Goal: Task Accomplishment & Management: Complete application form

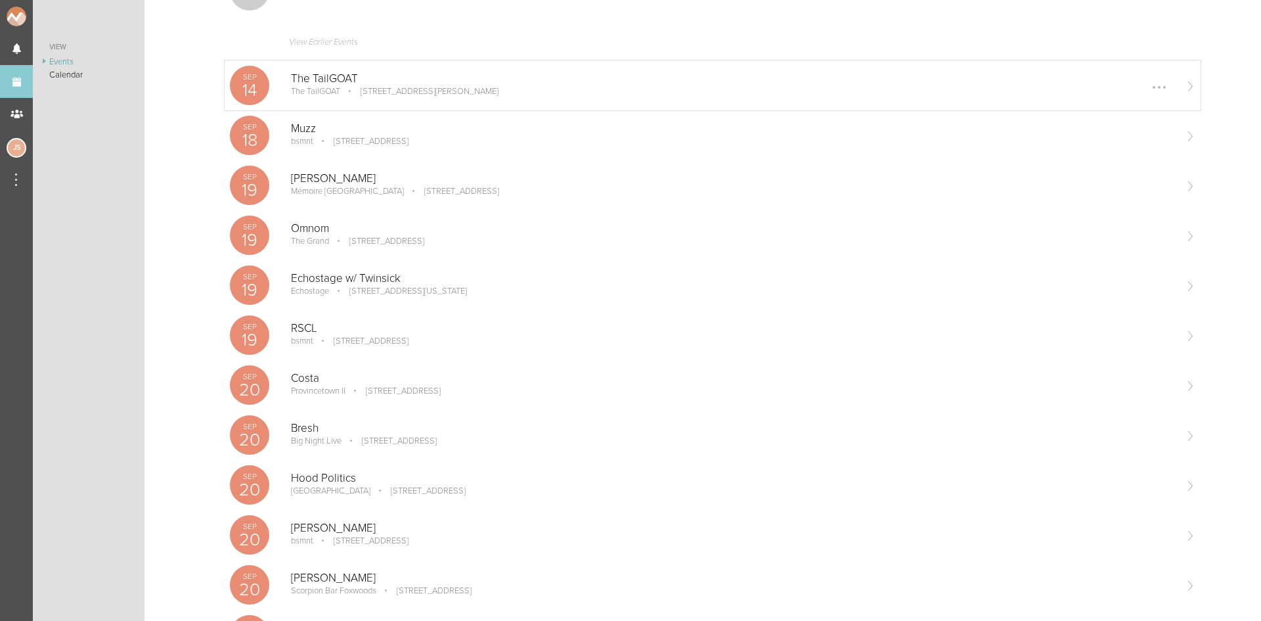
scroll to position [131, 0]
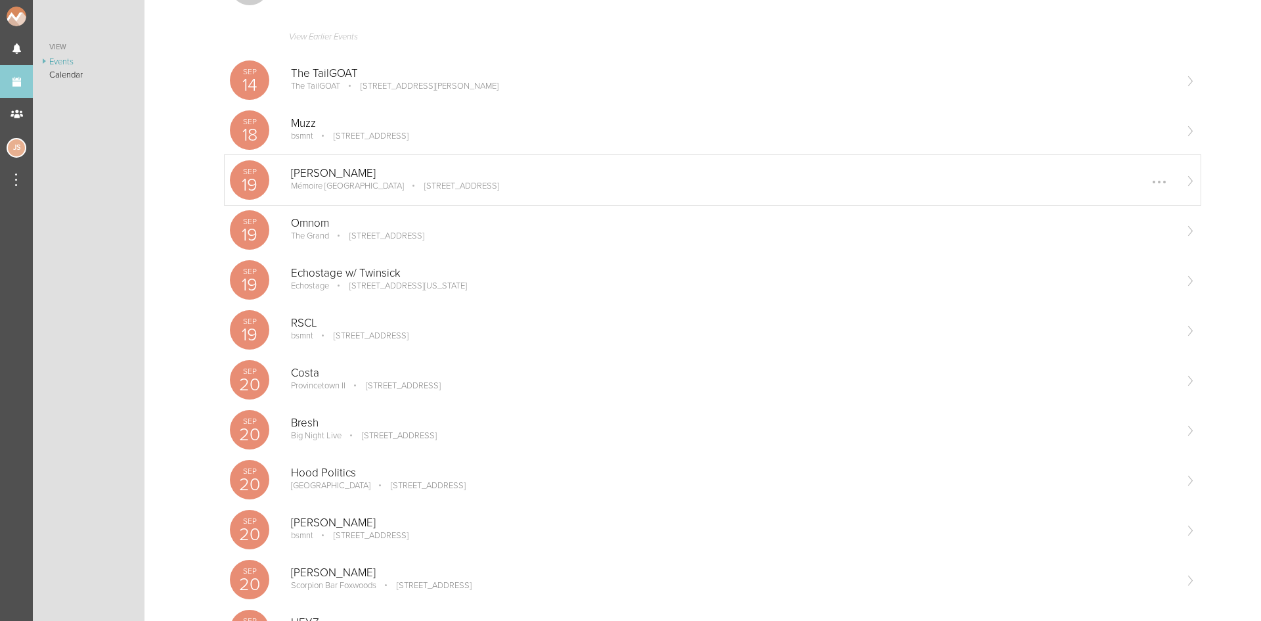
click at [464, 200] on div "Sep 19 James Kennedy Mémoire Boston 1 Broadway, Everett, MA 02149, USA Edit Rem…" at bounding box center [713, 180] width 976 height 50
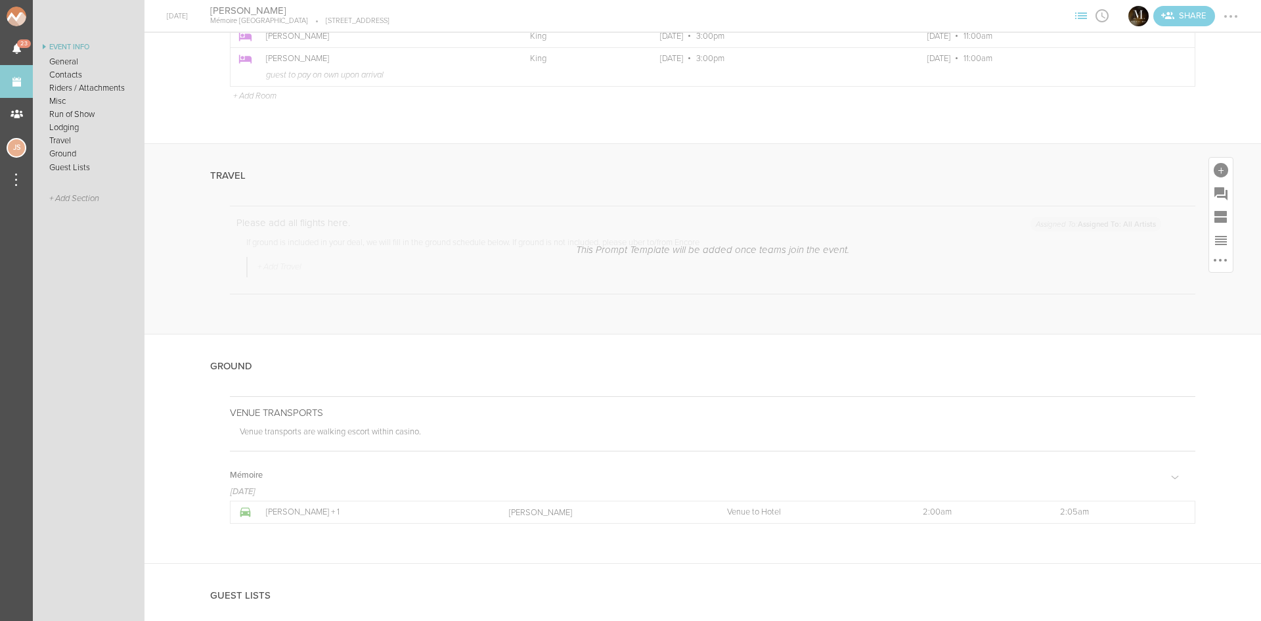
scroll to position [2234, 0]
click at [1217, 166] on div at bounding box center [1221, 169] width 14 height 14
click at [1150, 277] on icon at bounding box center [1149, 284] width 26 height 26
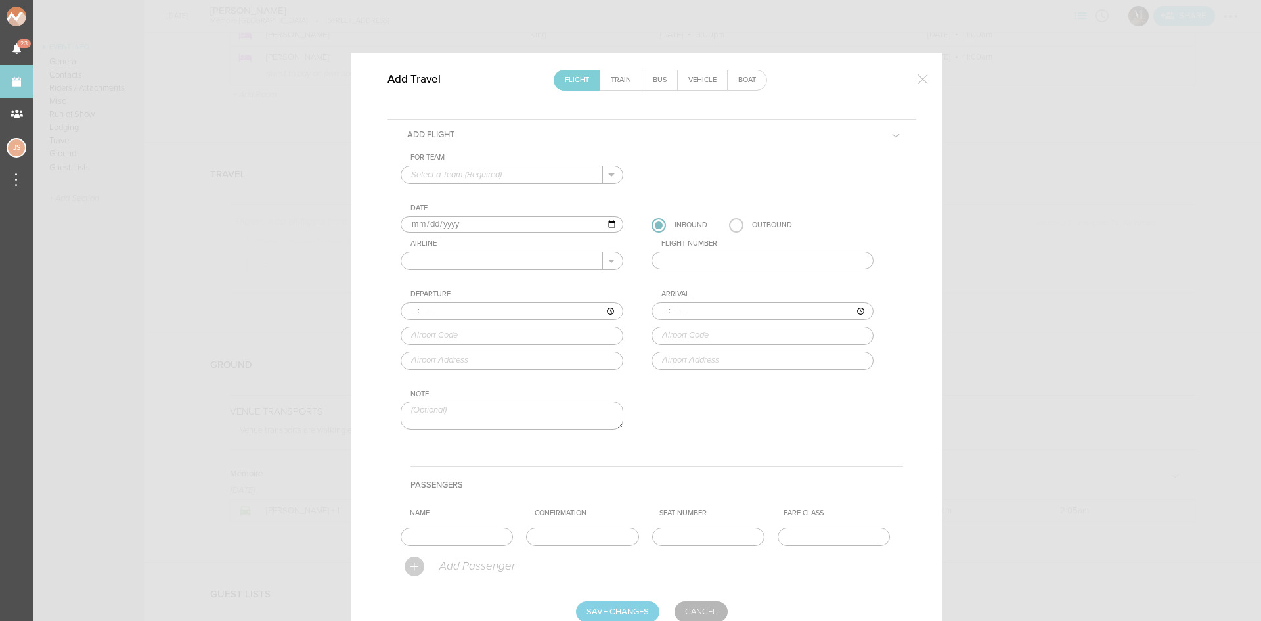
click at [510, 175] on input "text" at bounding box center [502, 174] width 202 height 17
click at [503, 202] on p "Mémoire" at bounding box center [512, 196] width 202 height 22
type input "Mémoire"
click at [446, 250] on div "Airline [PERSON_NAME] Aer Lingus Aeroflot Aerolineas Argentinas Aeromexico Air …" at bounding box center [525, 254] width 249 height 31
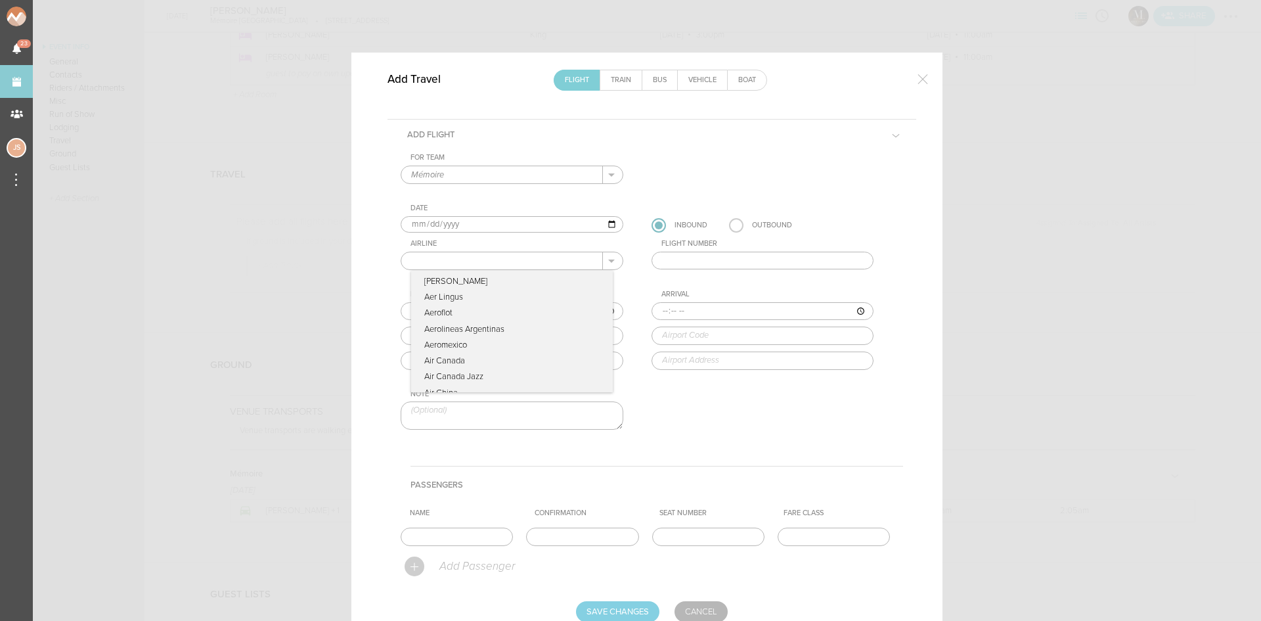
click at [449, 257] on input "text" at bounding box center [502, 260] width 202 height 17
type input "Delta Airlines"
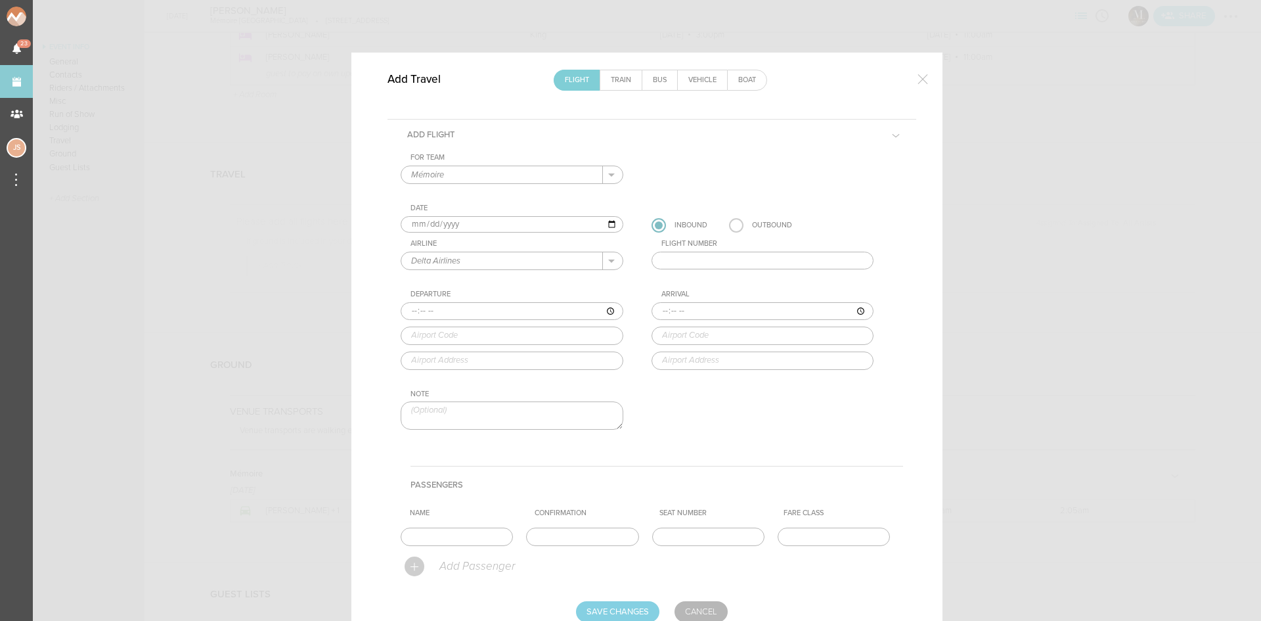
click at [702, 263] on input "text" at bounding box center [763, 261] width 223 height 18
type input "639"
type input "06:45"
type input "LAX"
type input "[GEOGRAPHIC_DATA], [STREET_ADDRESS]"
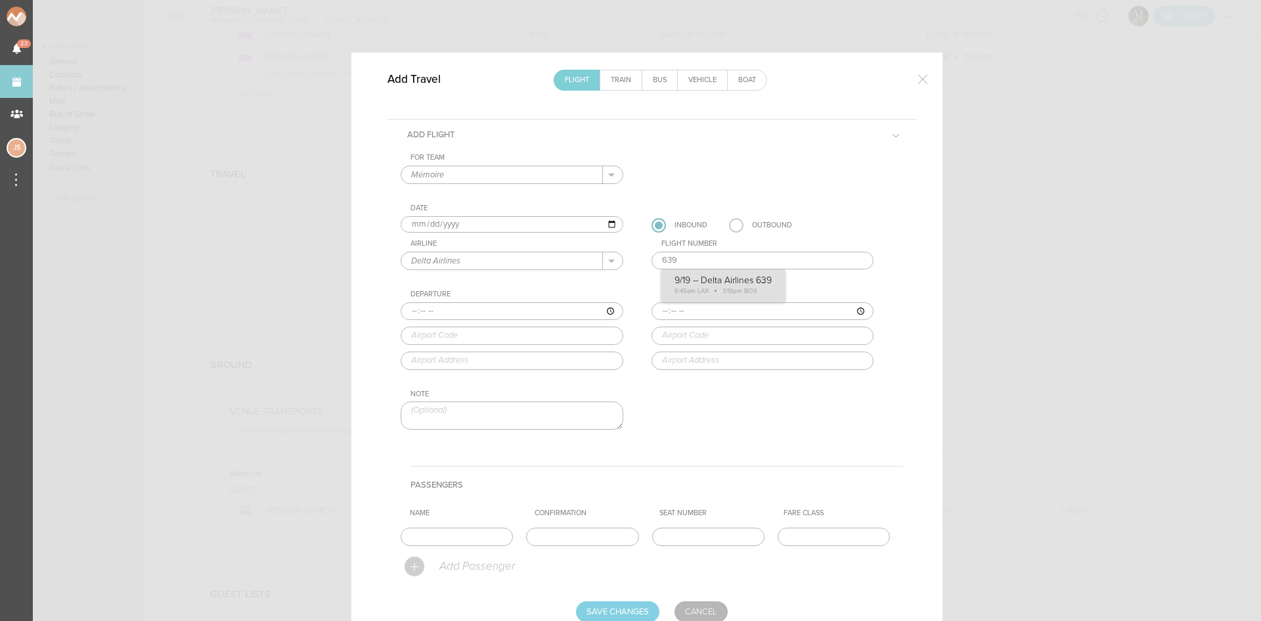
type input "15:19"
type input "BOS"
type input "[GEOGRAPHIC_DATA][PERSON_NAME], [STREET_ADDRESS]"
click at [707, 275] on div "For Team Mémoire + Add New Team Mémoire . Mémoire Date [DATE] Inbound Outbound …" at bounding box center [652, 303] width 503 height 300
click at [441, 535] on input "text" at bounding box center [457, 537] width 112 height 18
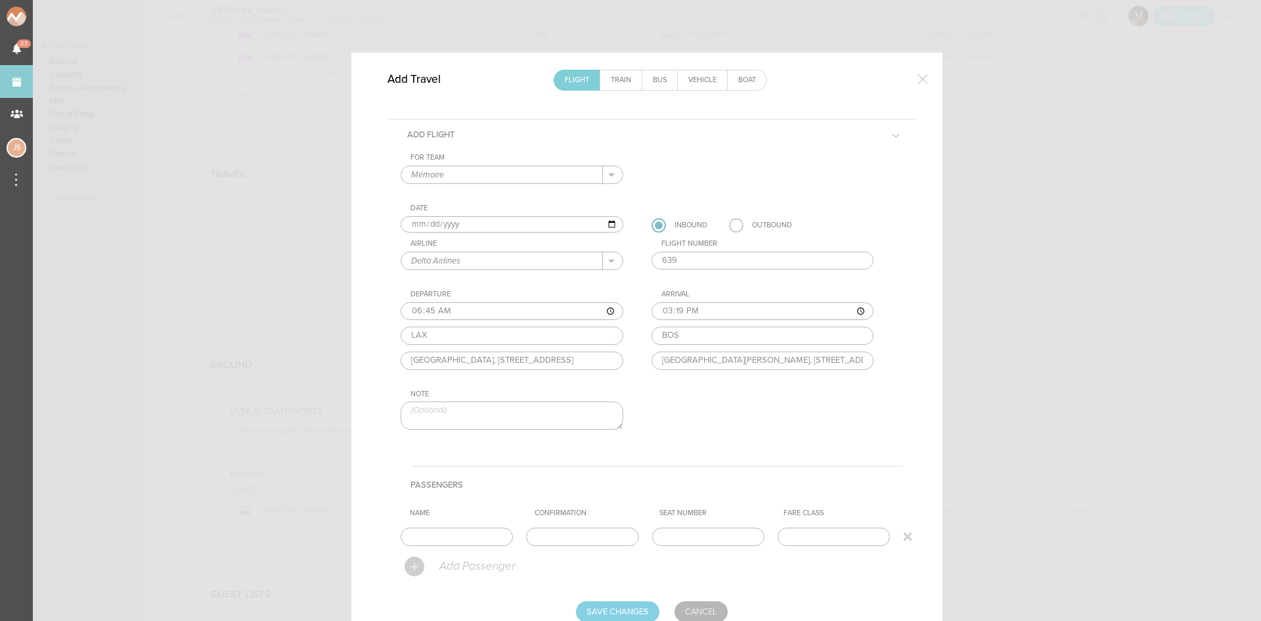
type input "Entire Travel Party"
click at [629, 604] on input "Save Changes" at bounding box center [617, 611] width 83 height 21
type input "Saving..."
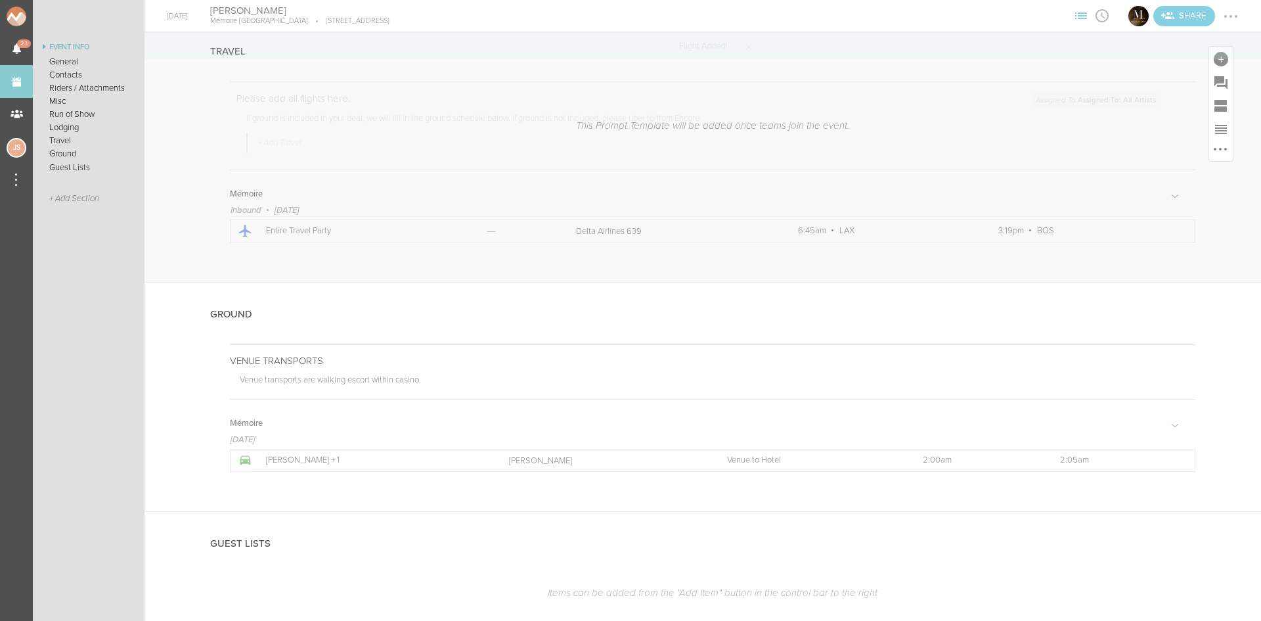
scroll to position [2365, 0]
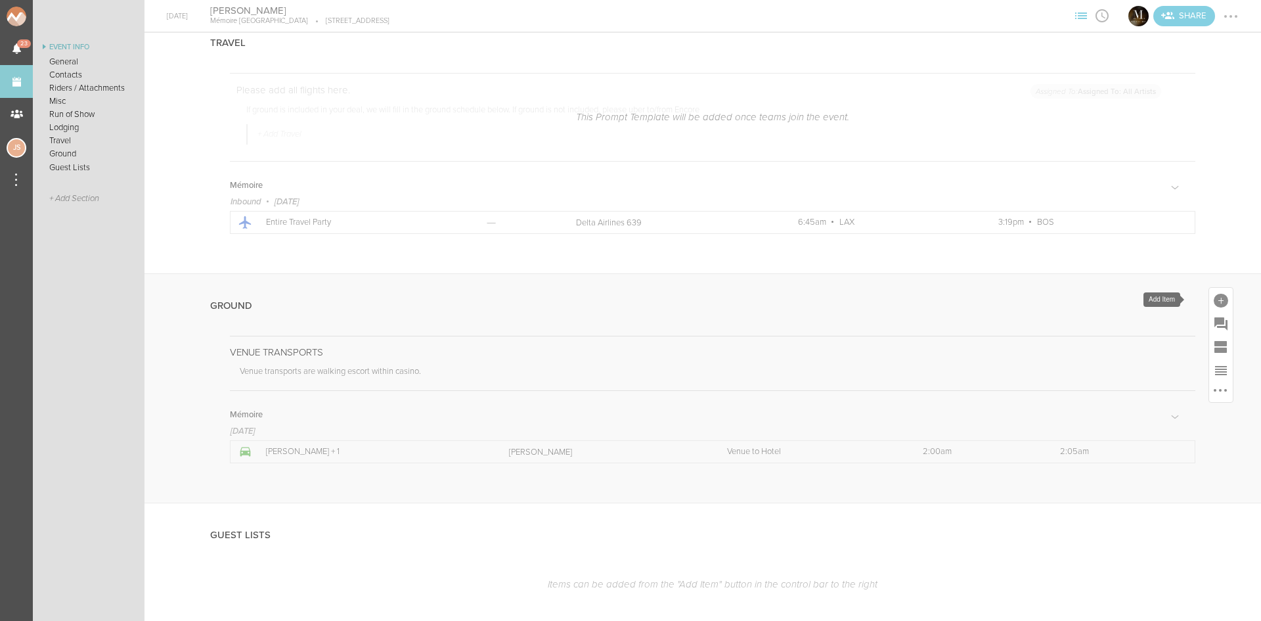
click at [1210, 304] on div at bounding box center [1222, 300] width 24 height 24
click at [1196, 433] on span "Ground" at bounding box center [1204, 435] width 43 height 14
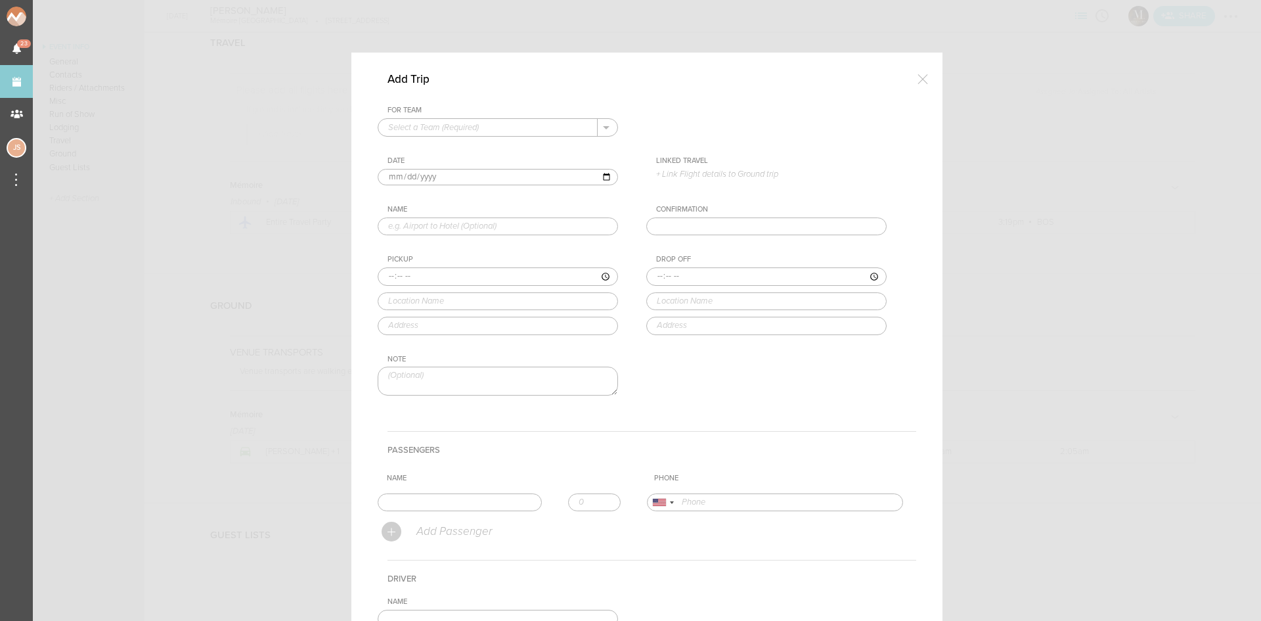
drag, startPoint x: 510, startPoint y: 125, endPoint x: 501, endPoint y: 135, distance: 13.0
click at [509, 125] on input "text" at bounding box center [487, 127] width 219 height 17
click at [487, 148] on p "Mémoire" at bounding box center [497, 148] width 219 height 22
type input "Mémoire"
click at [694, 176] on p "+ Link Flight details to Ground trip" at bounding box center [771, 174] width 231 height 11
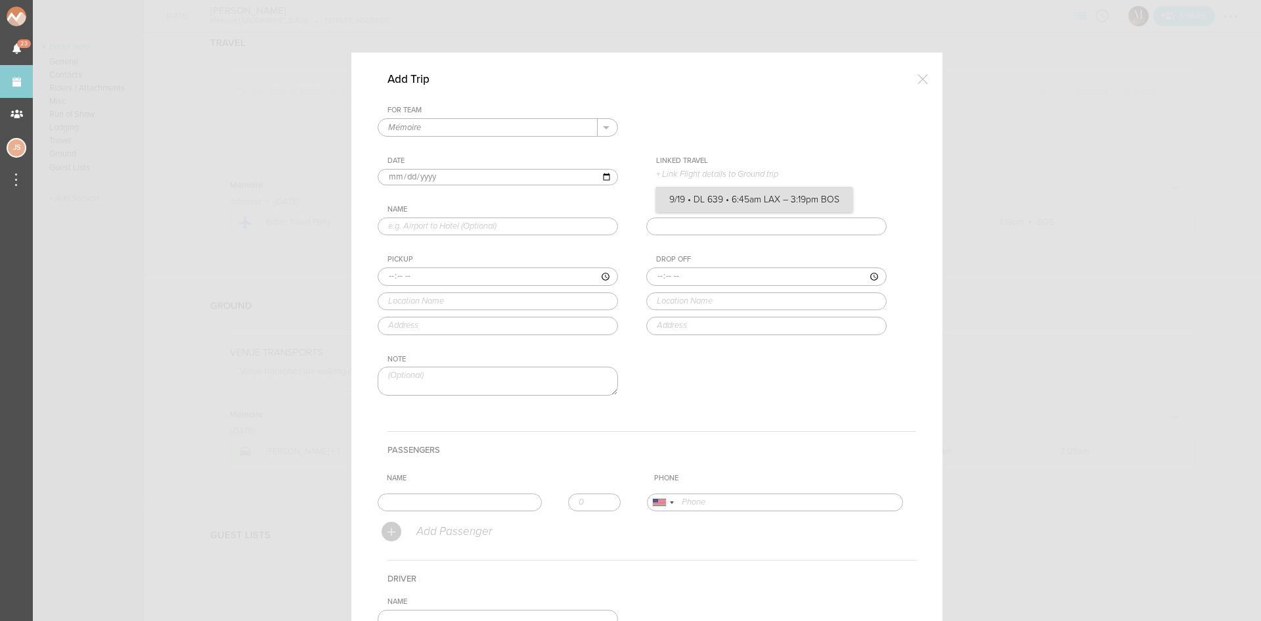
click at [706, 202] on label "9/19 • DL 639 • 6:45am LAX – 3:19pm BOS" at bounding box center [755, 199] width 170 height 13
click at [0, 0] on input "9/19 • DL 639 • 6:45am LAX – 3:19pm BOS" at bounding box center [0, 0] width 0 height 0
click at [425, 235] on input "text" at bounding box center [498, 233] width 240 height 18
type input "Airport to Hotel"
click at [383, 284] on input "time" at bounding box center [498, 284] width 240 height 18
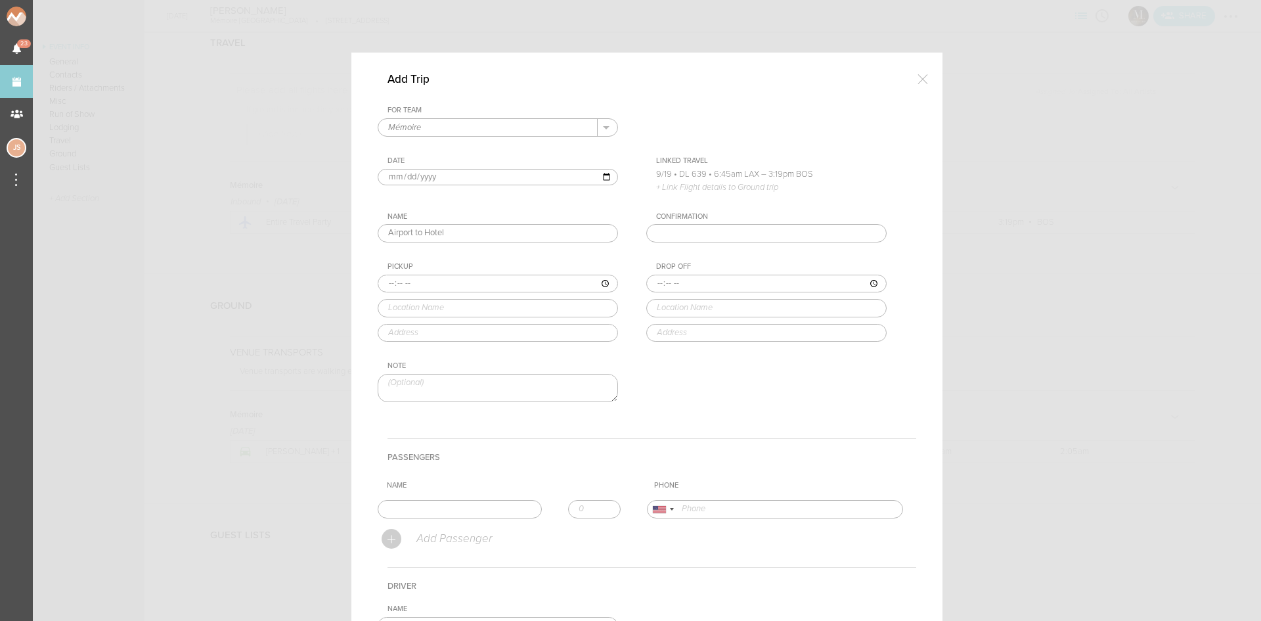
type input "15:19"
click at [432, 336] on div "Pickup 15:19 [PERSON_NAME][GEOGRAPHIC_DATA] ([GEOGRAPHIC_DATA]) [GEOGRAPHIC_DAT…" at bounding box center [511, 302] width 267 height 80
type input "[PERSON_NAME][GEOGRAPHIC_DATA] ([GEOGRAPHIC_DATA])"
type input "[GEOGRAPHIC_DATA], [GEOGRAPHIC_DATA]"
click at [651, 282] on input "time" at bounding box center [767, 284] width 240 height 18
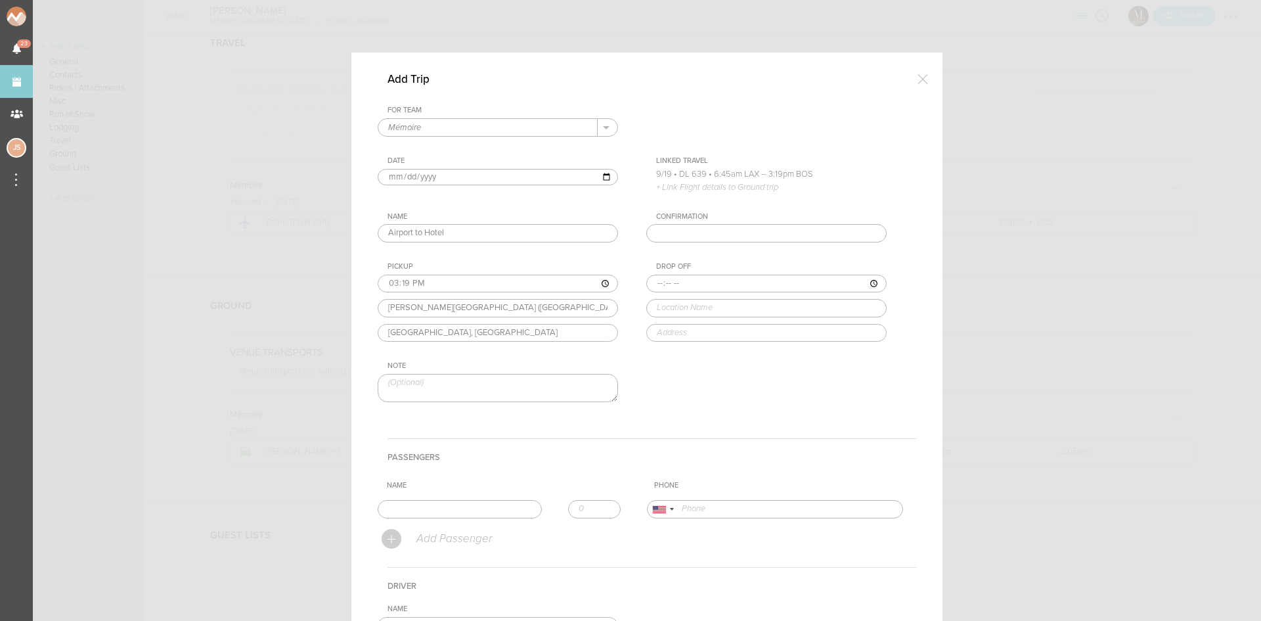
type input "15:40"
click at [705, 339] on div "Drop Off 15:40 encore Encore [GEOGRAPHIC_DATA], [GEOGRAPHIC_DATA], [GEOGRAPHIC_…" at bounding box center [780, 302] width 267 height 80
type input "Encore [GEOGRAPHIC_DATA]"
type input "[STREET_ADDRESS]"
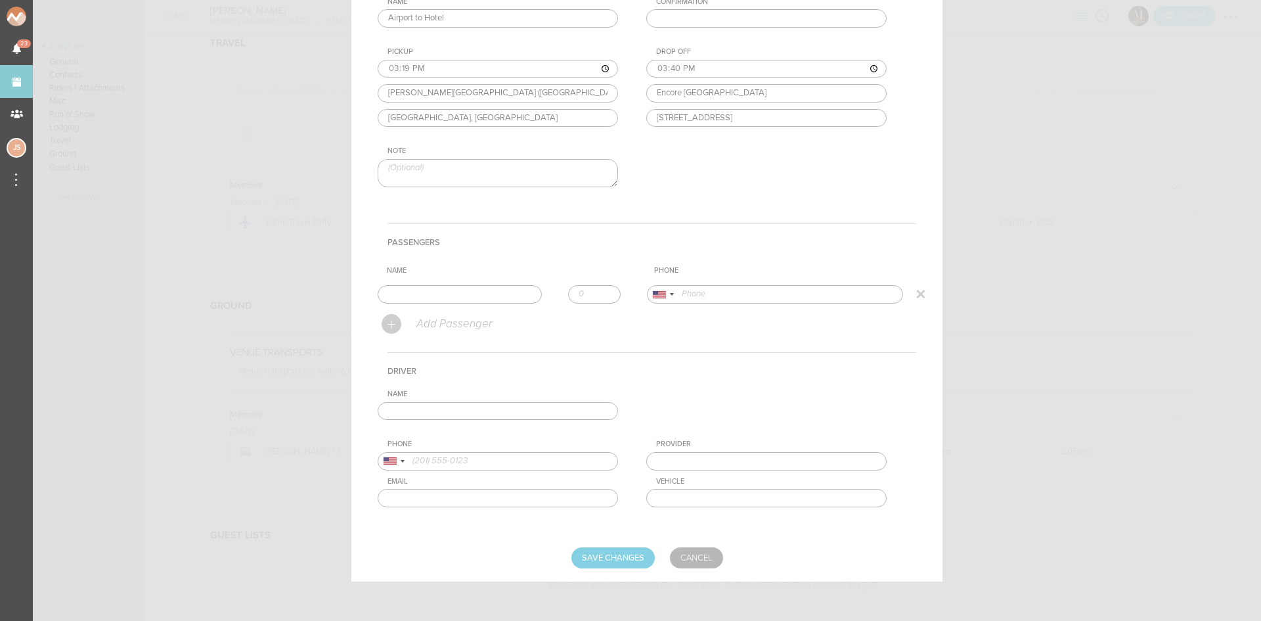
click at [433, 294] on input "text" at bounding box center [460, 294] width 164 height 18
type input "[PERSON_NAME]"
type input "17034992807"
drag, startPoint x: 446, startPoint y: 325, endPoint x: 495, endPoint y: 315, distance: 49.5
click at [446, 325] on form "For Team Mémoire + Add New Team Mémoire . Mémoire Date [DATE] Linked Travel 9/1…" at bounding box center [647, 229] width 539 height 677
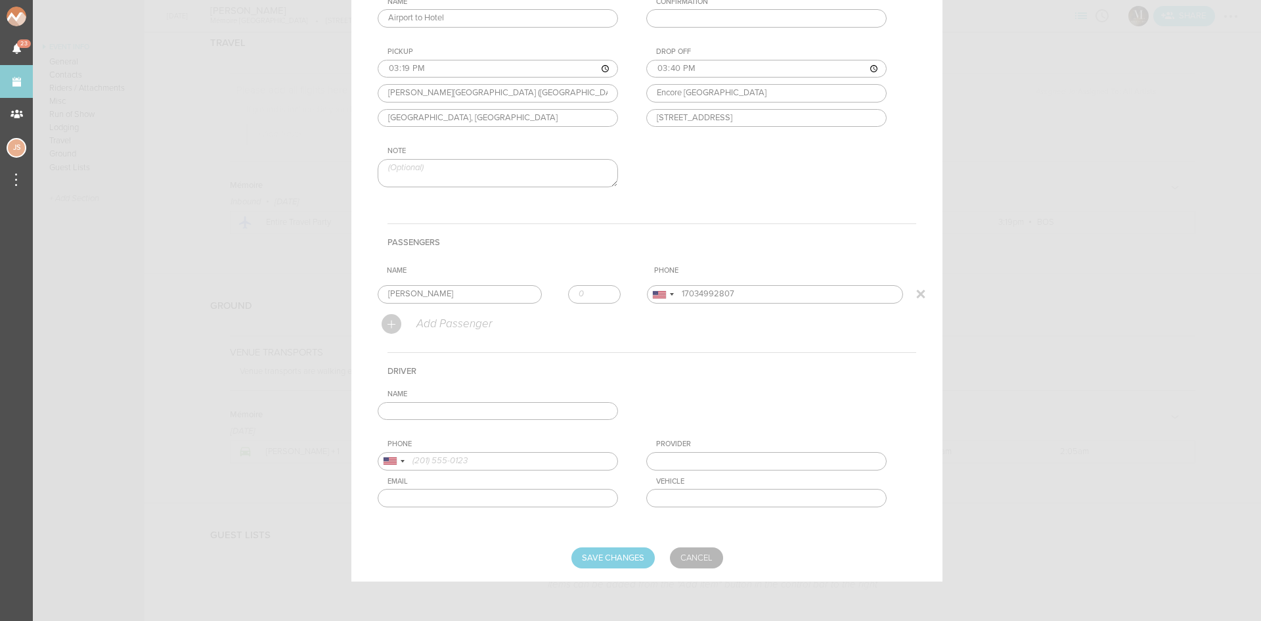
click at [603, 288] on input "number" at bounding box center [594, 294] width 53 height 18
type input "1"
click at [601, 292] on input "1" at bounding box center [594, 294] width 53 height 18
click at [566, 411] on input "text" at bounding box center [498, 411] width 240 height 18
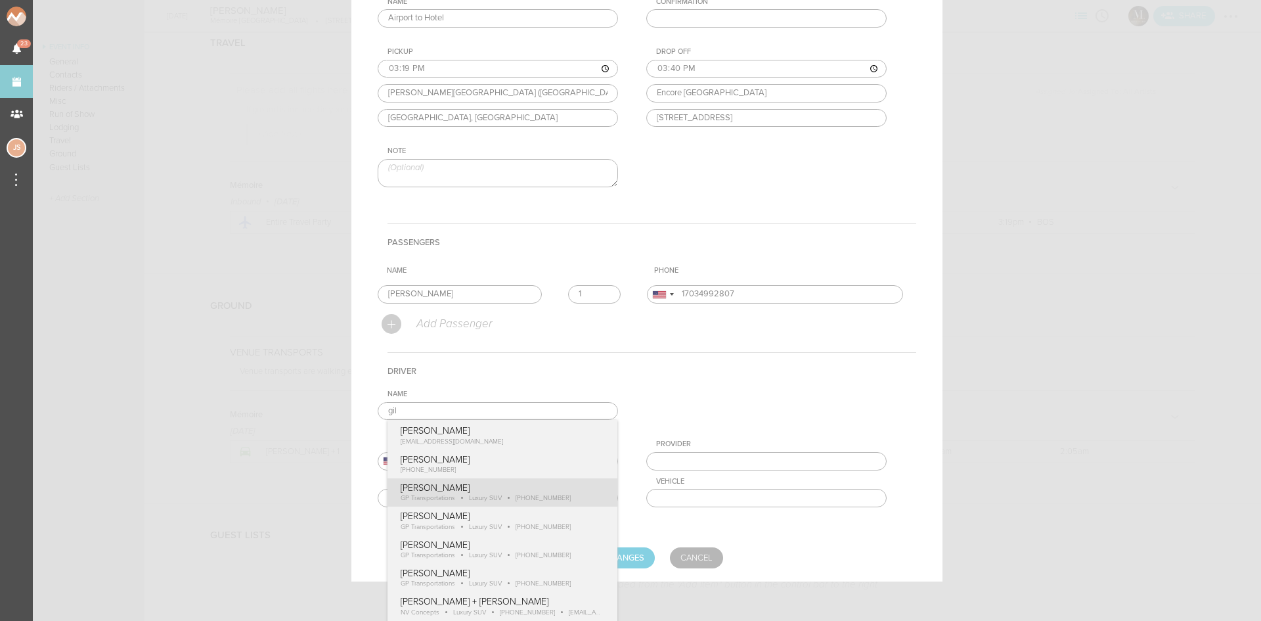
type input "[PERSON_NAME]"
type input "18574170489"
type input "GP Transportations"
type input "Luxury SUV"
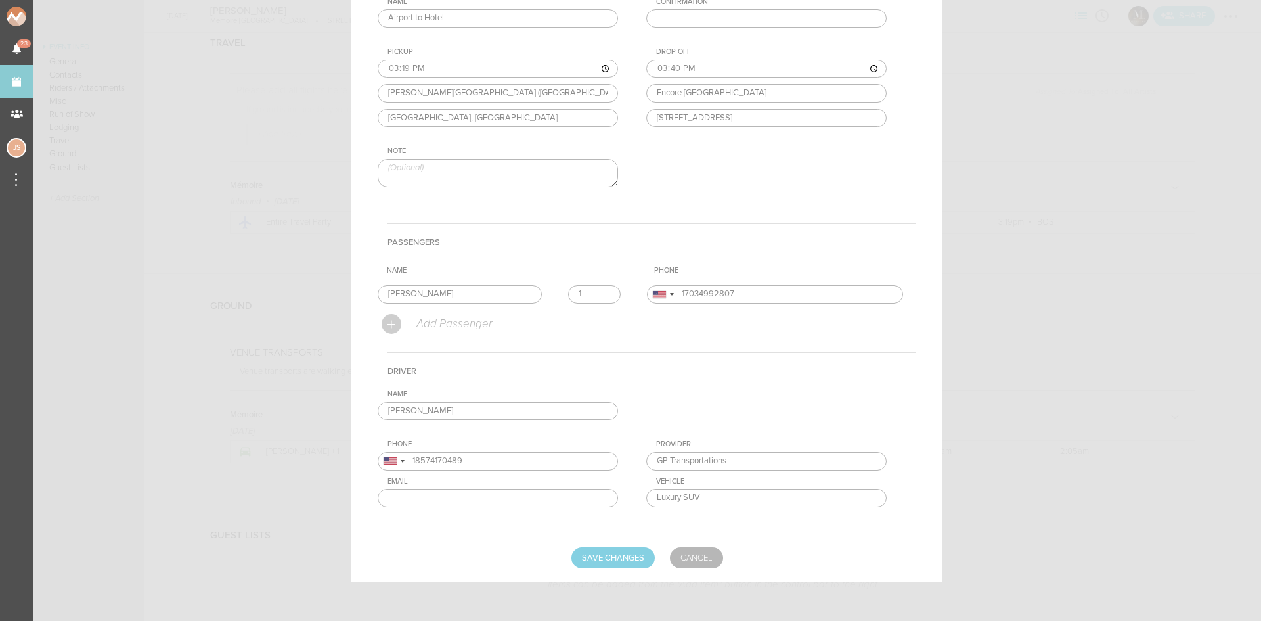
click at [511, 495] on div "Name [PERSON_NAME] [PERSON_NAME] [EMAIL_ADDRESS][DOMAIN_NAME] [PERSON_NAME] [PH…" at bounding box center [647, 459] width 539 height 138
click at [554, 491] on div "Name [PERSON_NAME] [PERSON_NAME] [PHONE_NUMBER] [PERSON_NAME] GP Transportation…" at bounding box center [647, 459] width 539 height 138
click at [613, 560] on input "Save Changes" at bounding box center [613, 557] width 83 height 21
type input "Saving..."
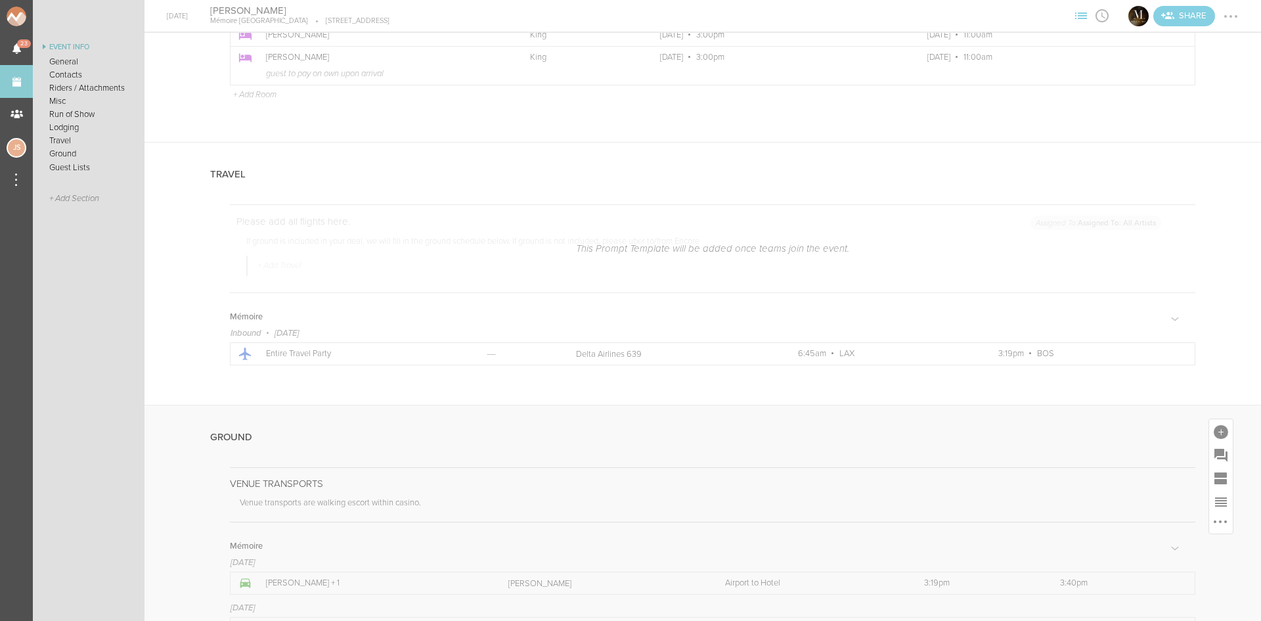
scroll to position [2464, 0]
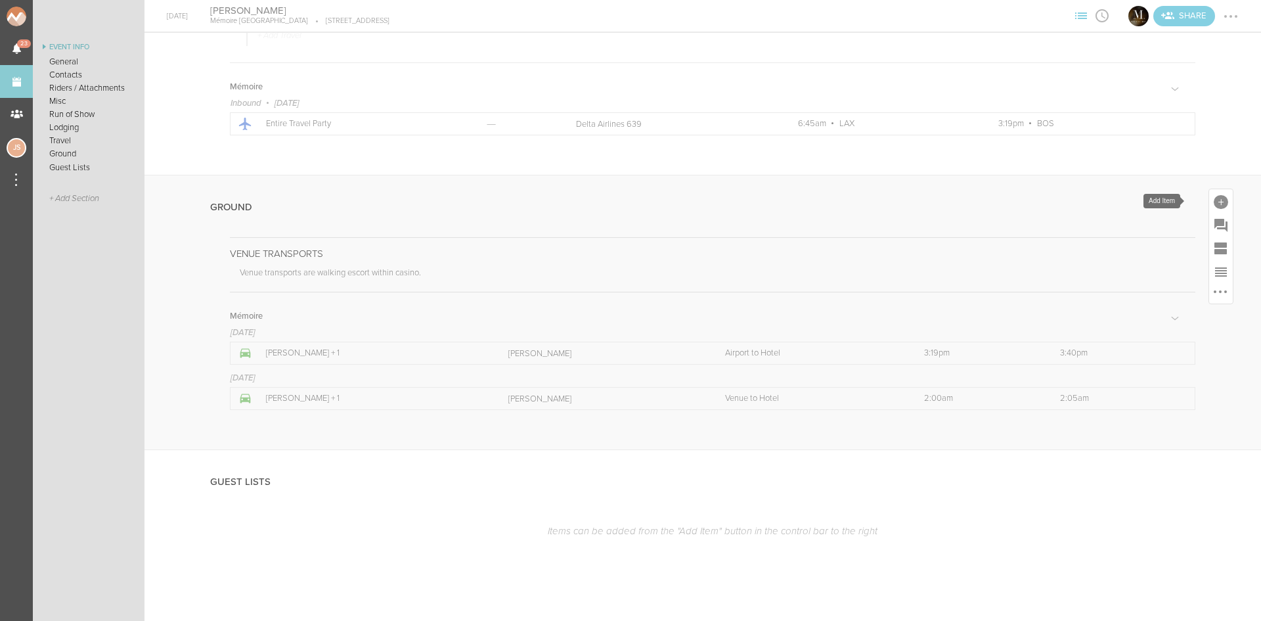
click at [1214, 200] on div at bounding box center [1221, 202] width 14 height 14
click at [1192, 327] on icon at bounding box center [1205, 317] width 26 height 26
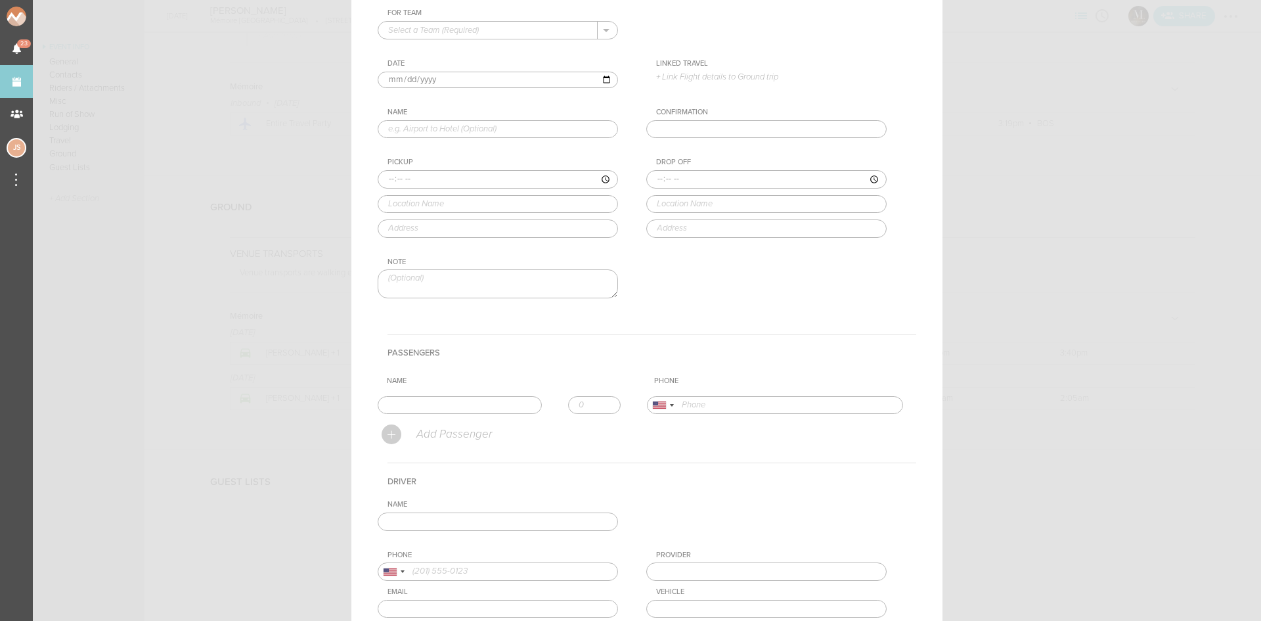
scroll to position [0, 0]
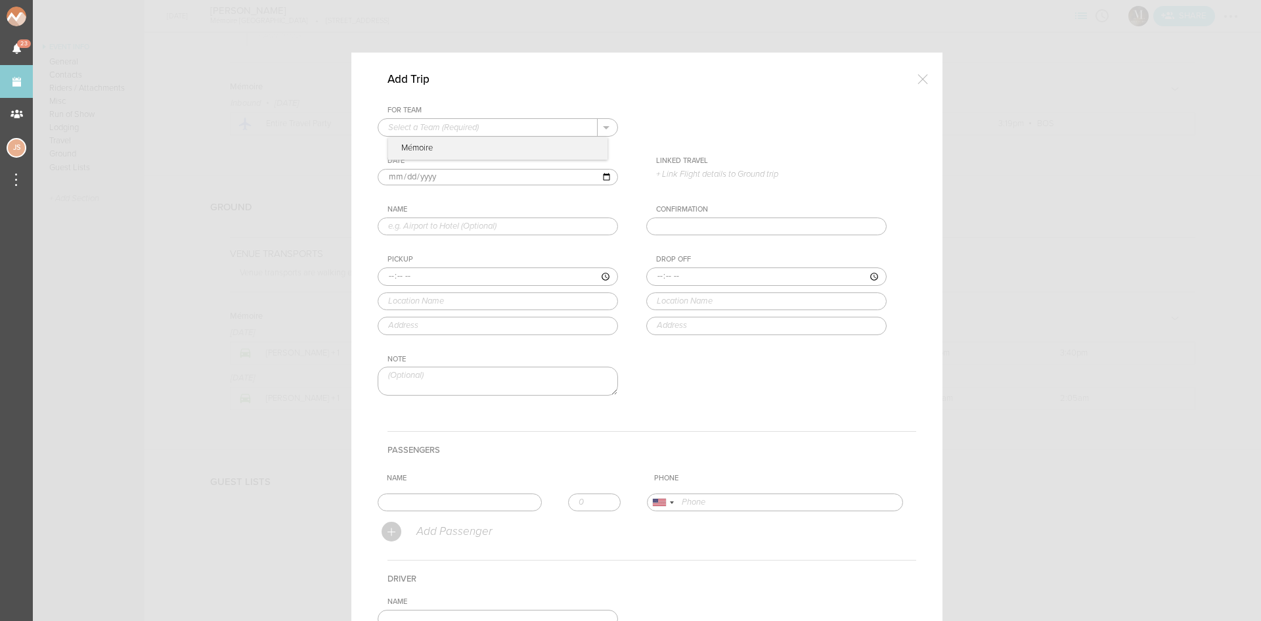
drag, startPoint x: 434, startPoint y: 124, endPoint x: 438, endPoint y: 139, distance: 15.6
click at [434, 125] on input "text" at bounding box center [487, 127] width 219 height 17
click at [438, 141] on p "Mémoire" at bounding box center [497, 148] width 219 height 22
type input "Mémoire"
click at [416, 229] on input "text" at bounding box center [498, 226] width 240 height 18
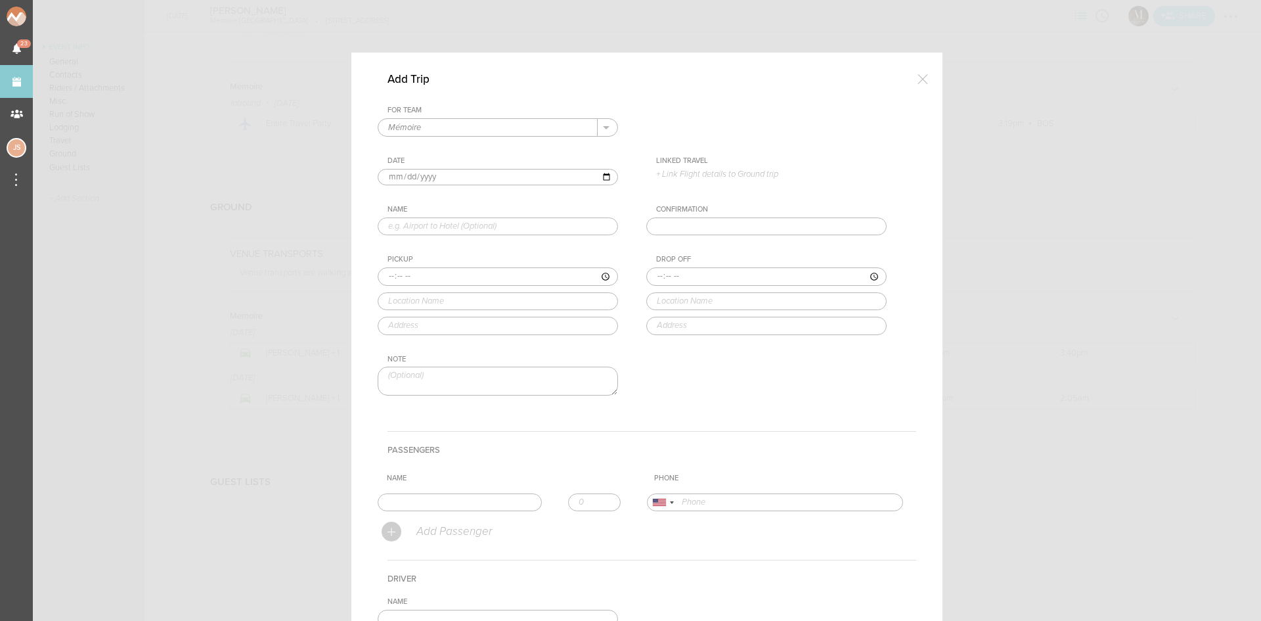
type input "Hotel to Soundcheck"
click at [383, 280] on input "time" at bounding box center [498, 276] width 240 height 18
type input "19:55"
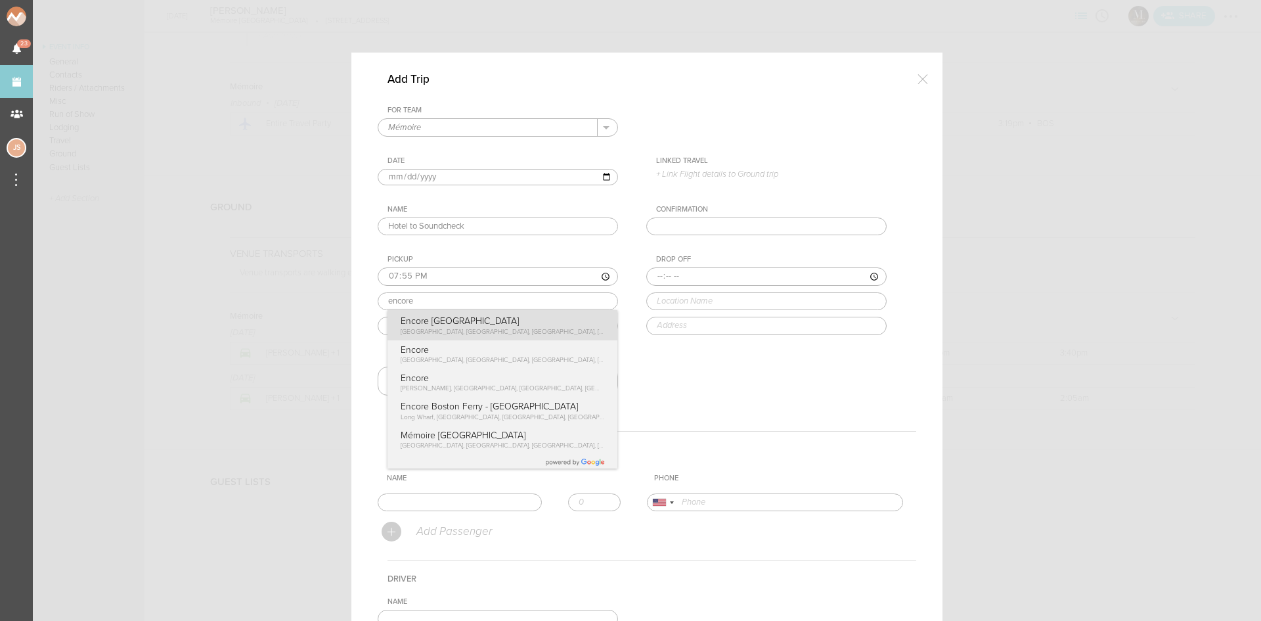
type input "Encore [GEOGRAPHIC_DATA]"
type input "[STREET_ADDRESS]"
click at [413, 329] on div "Pickup 19:55 Encore [GEOGRAPHIC_DATA] Encore [GEOGRAPHIC_DATA], [GEOGRAPHIC_DAT…" at bounding box center [511, 295] width 267 height 80
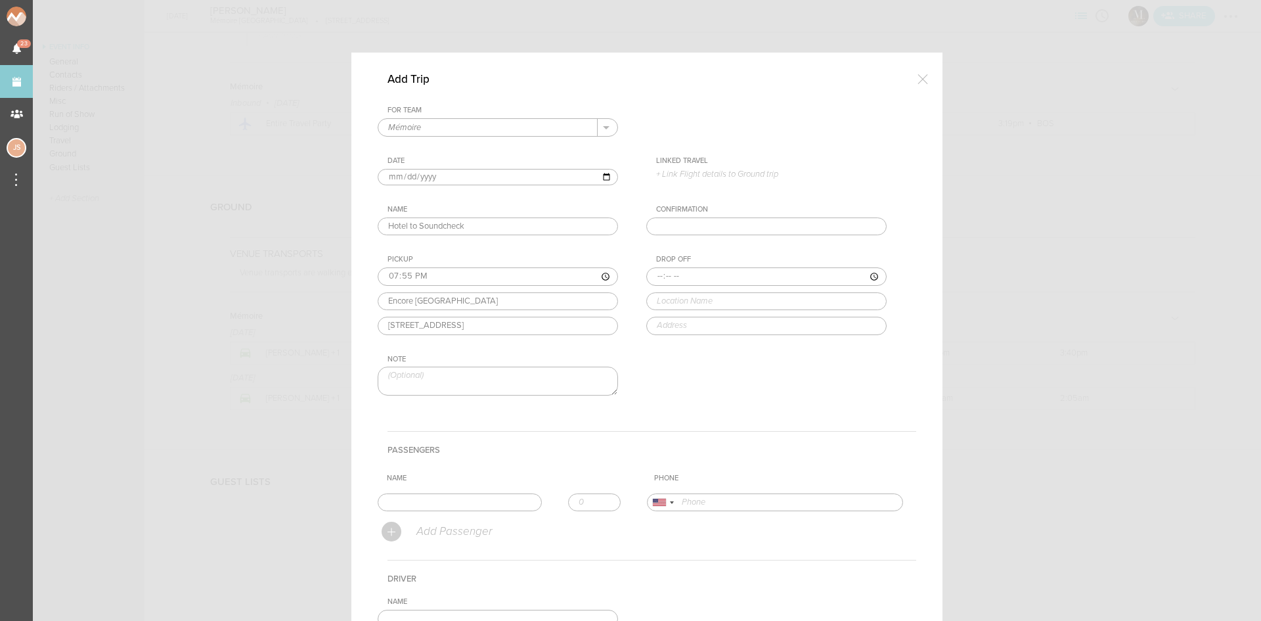
click at [656, 271] on input "time" at bounding box center [767, 276] width 240 height 18
type input "20:00"
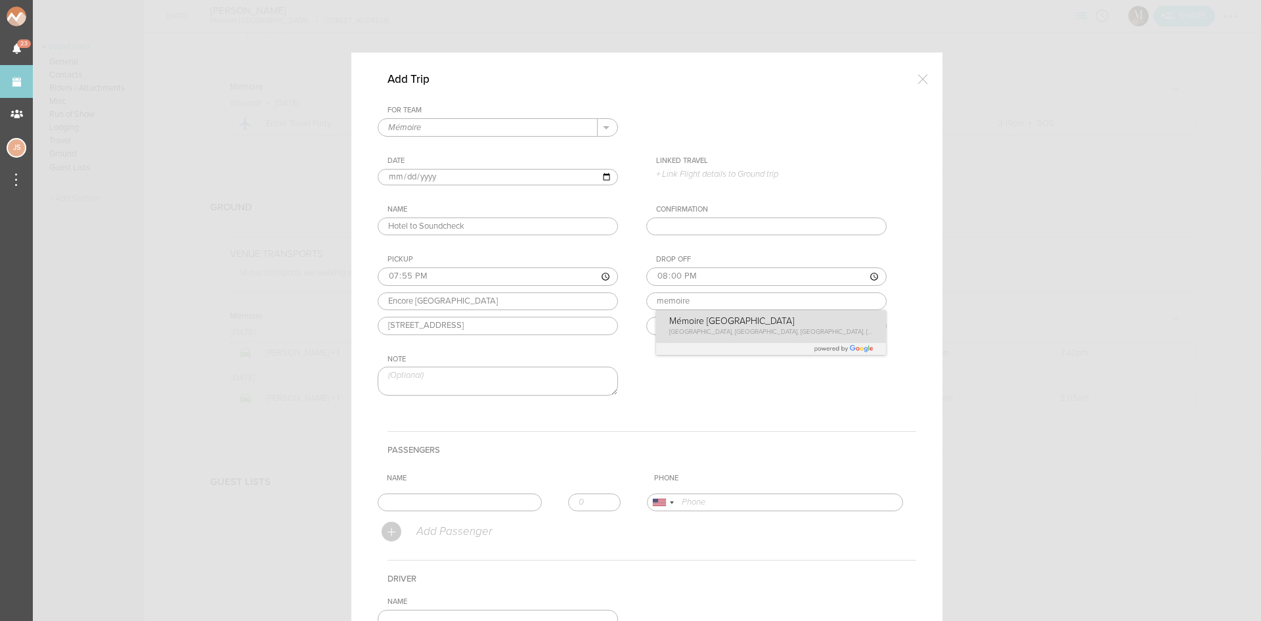
click at [720, 330] on div "Drop Off 20:00 memoire [STREET_ADDRESS]" at bounding box center [780, 295] width 267 height 80
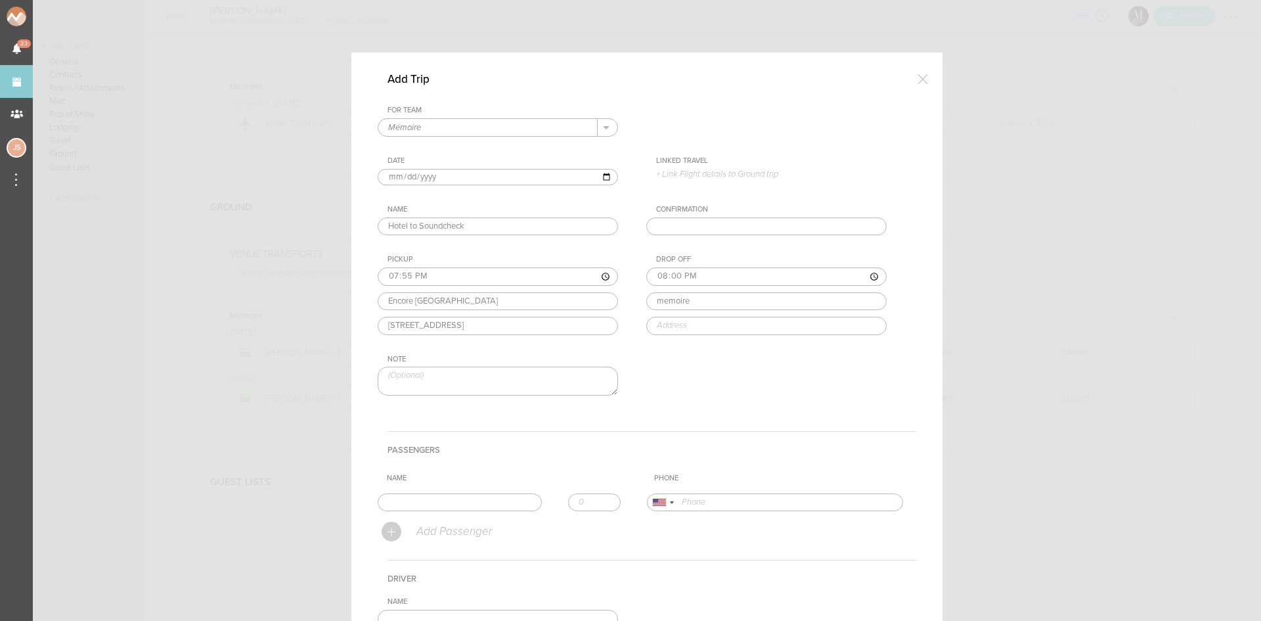
type input "Mémoire [GEOGRAPHIC_DATA]"
type input "[STREET_ADDRESS]"
click at [424, 503] on input "text" at bounding box center [460, 502] width 164 height 18
type input "[PERSON_NAME]"
type input "17034992807"
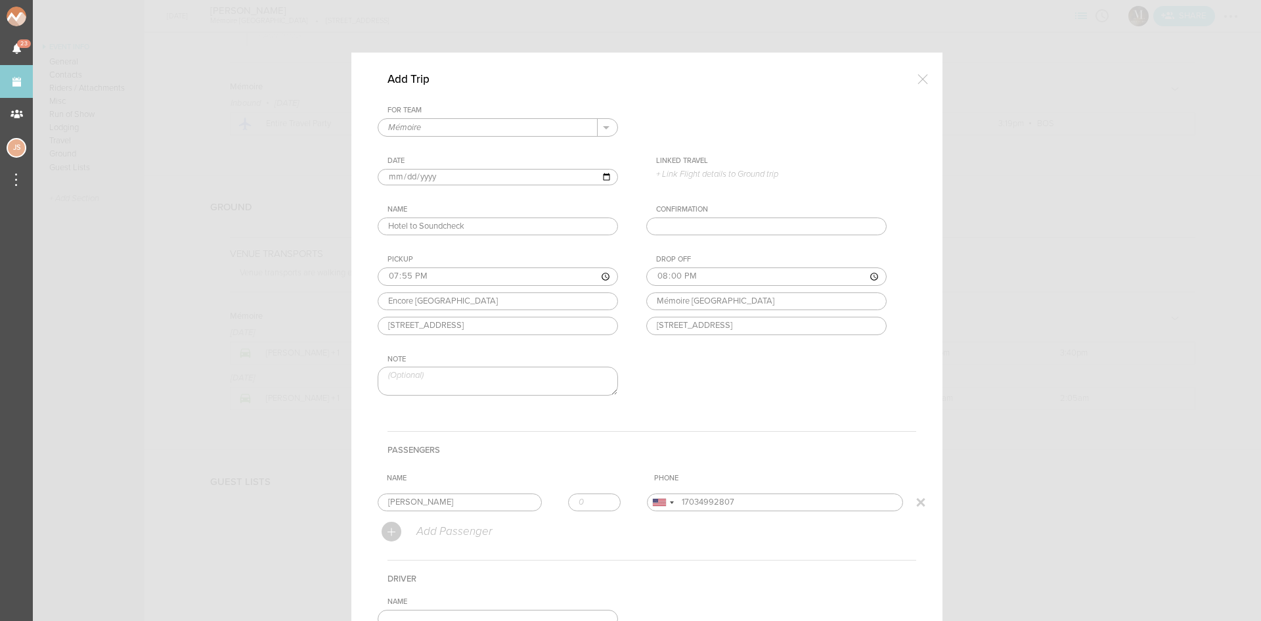
click at [428, 518] on form "For Team Mémoire + Add New Team Mémoire . Mémoire Date [DATE] Linked Travel 9/1…" at bounding box center [647, 441] width 539 height 670
type input "1"
click at [597, 499] on input "1" at bounding box center [594, 502] width 53 height 18
click at [592, 474] on th "Name" at bounding box center [515, 478] width 267 height 20
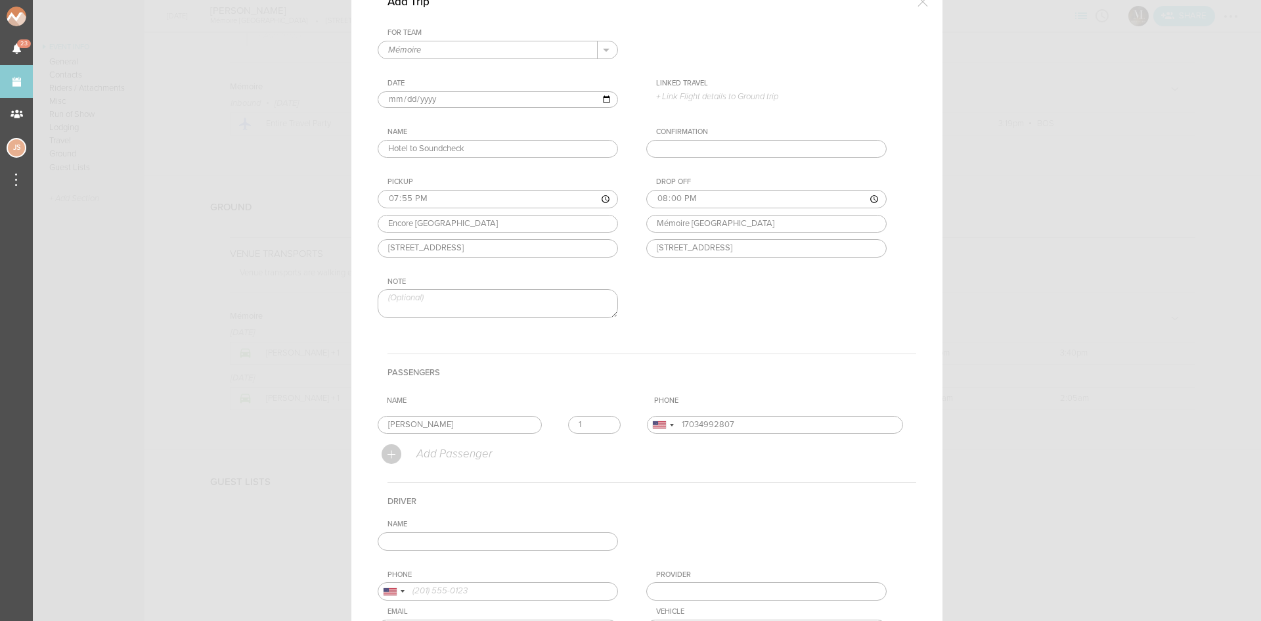
scroll to position [208, 0]
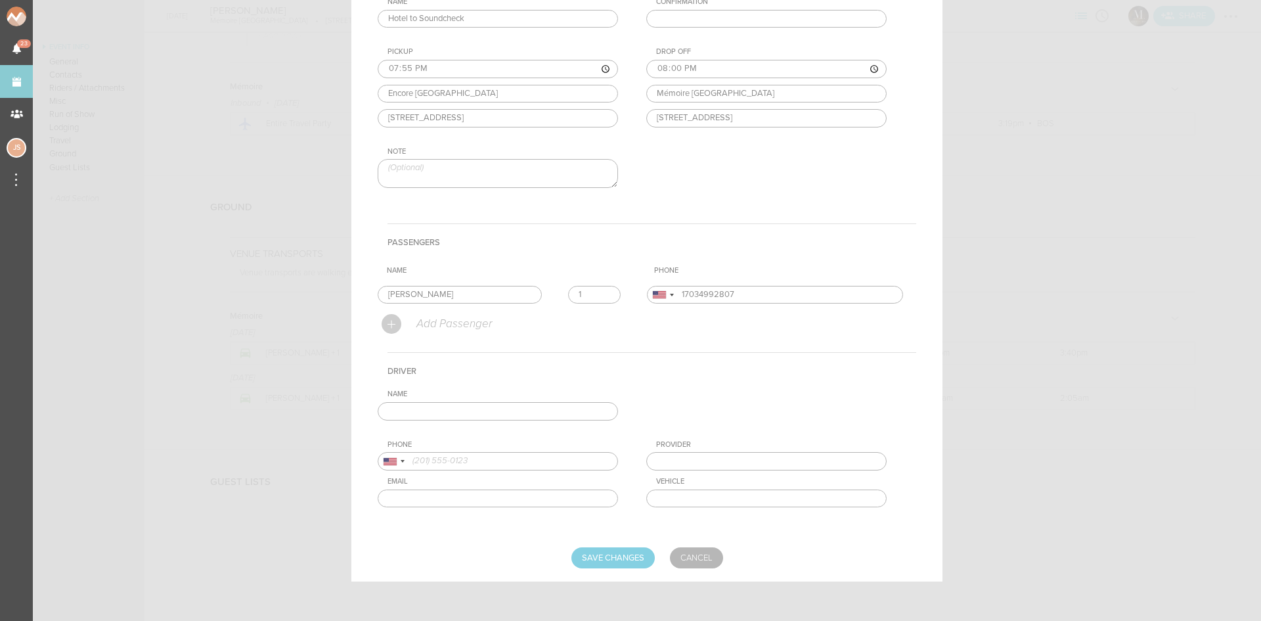
click at [560, 412] on input "text" at bounding box center [498, 411] width 240 height 18
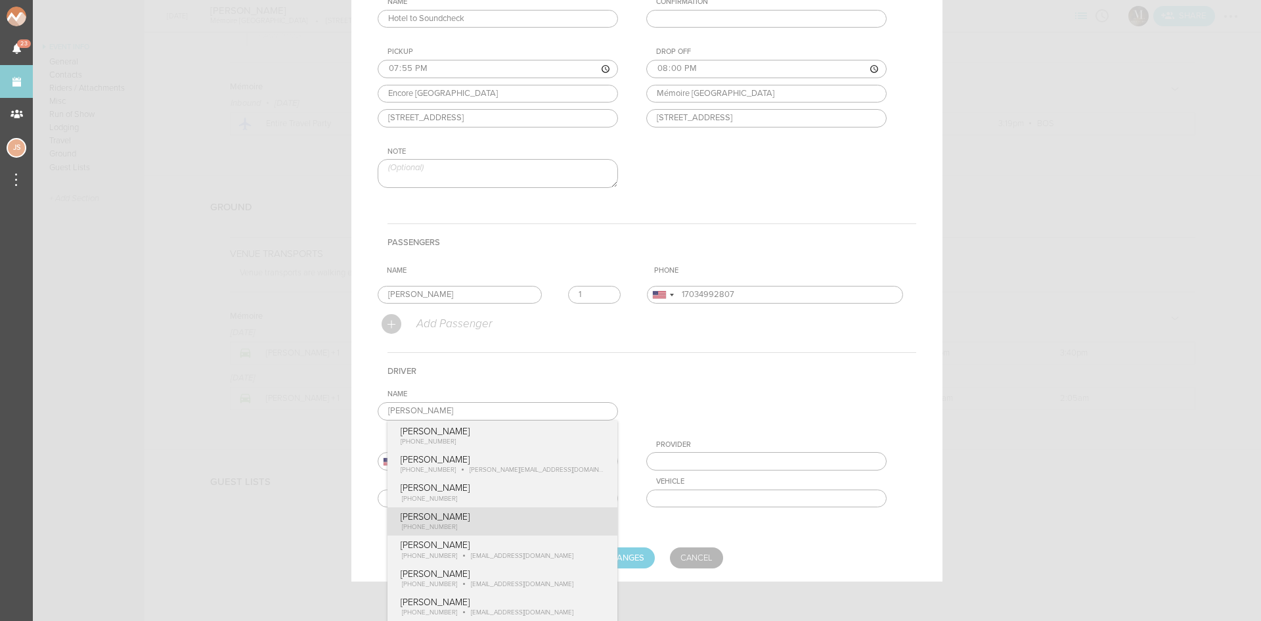
type input "[PERSON_NAME]"
type input "19788803270"
click at [490, 521] on div "Name [PERSON_NAME] [PERSON_NAME] [PHONE_NUMBER] [PERSON_NAME] [PHONE_NUMBER] [P…" at bounding box center [647, 459] width 539 height 138
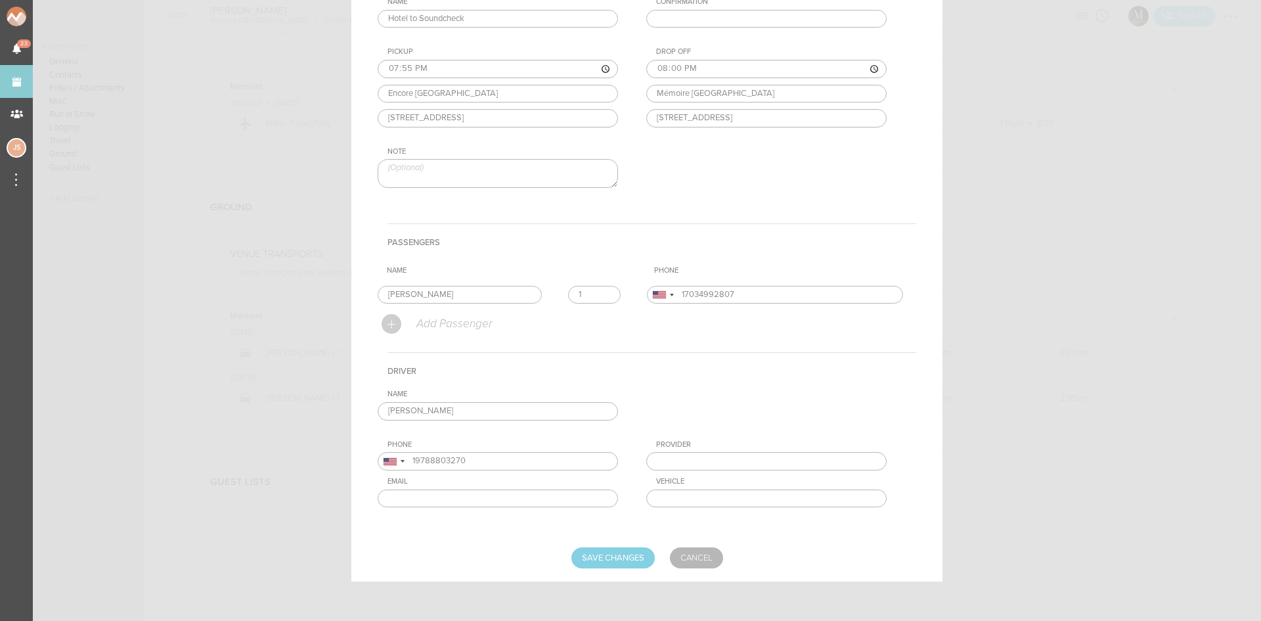
click at [706, 445] on div "Provider" at bounding box center [771, 444] width 231 height 9
click at [714, 459] on input "text" at bounding box center [767, 461] width 240 height 18
type input "BNEG"
click at [723, 497] on input "text" at bounding box center [767, 498] width 240 height 18
type input "WALK"
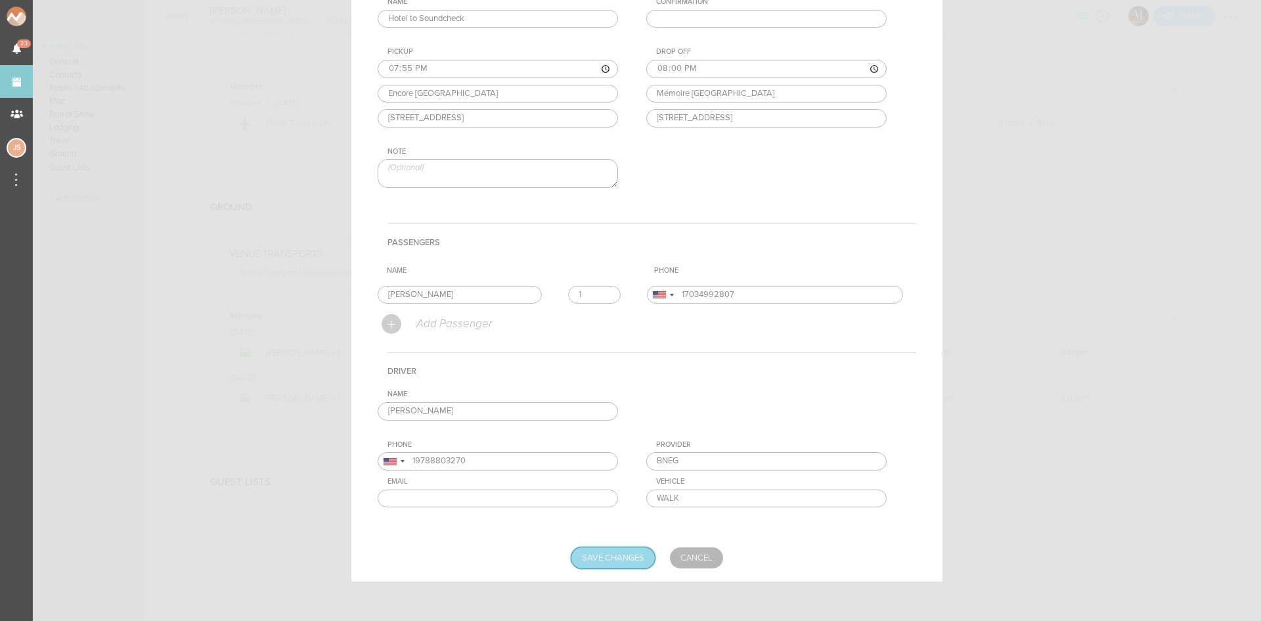
click at [605, 554] on input "Save Changes" at bounding box center [613, 557] width 83 height 21
type input "Saving..."
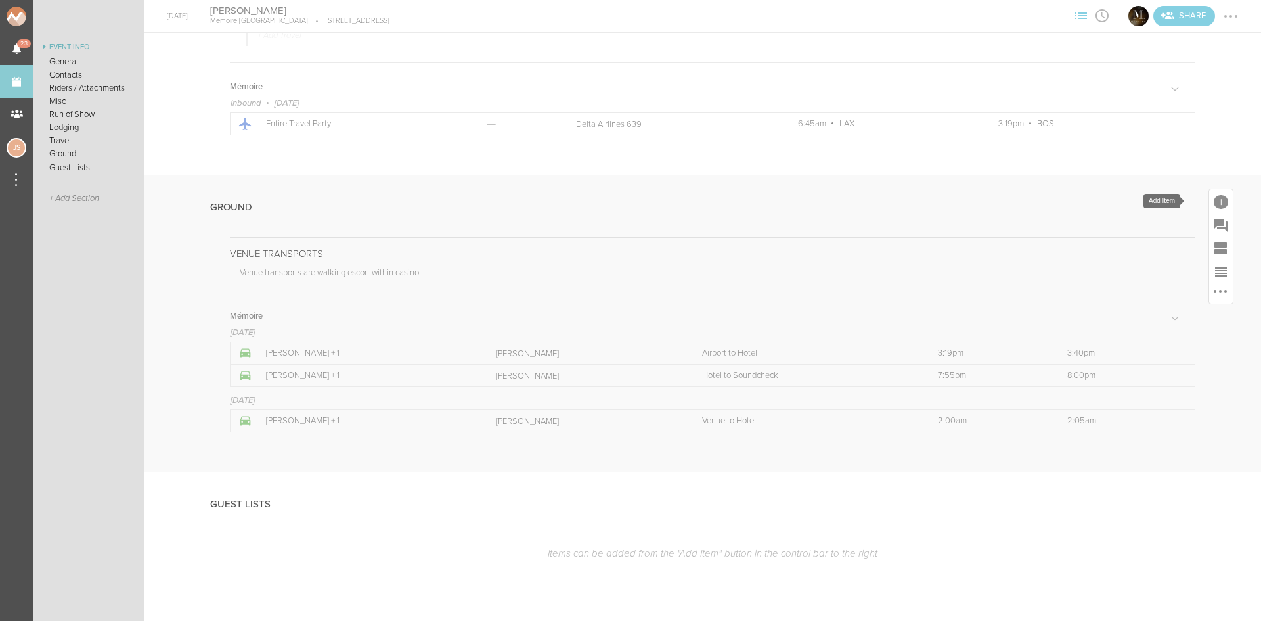
click at [1210, 198] on div at bounding box center [1222, 201] width 24 height 24
click at [1202, 318] on icon at bounding box center [1205, 317] width 18 height 16
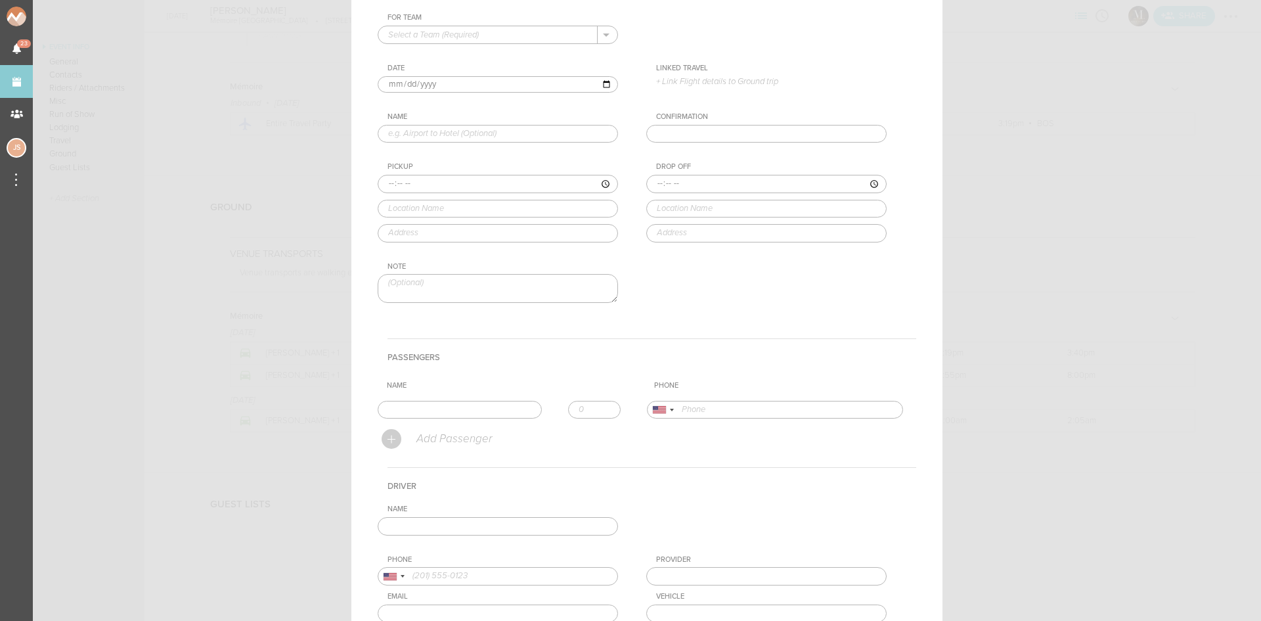
scroll to position [0, 0]
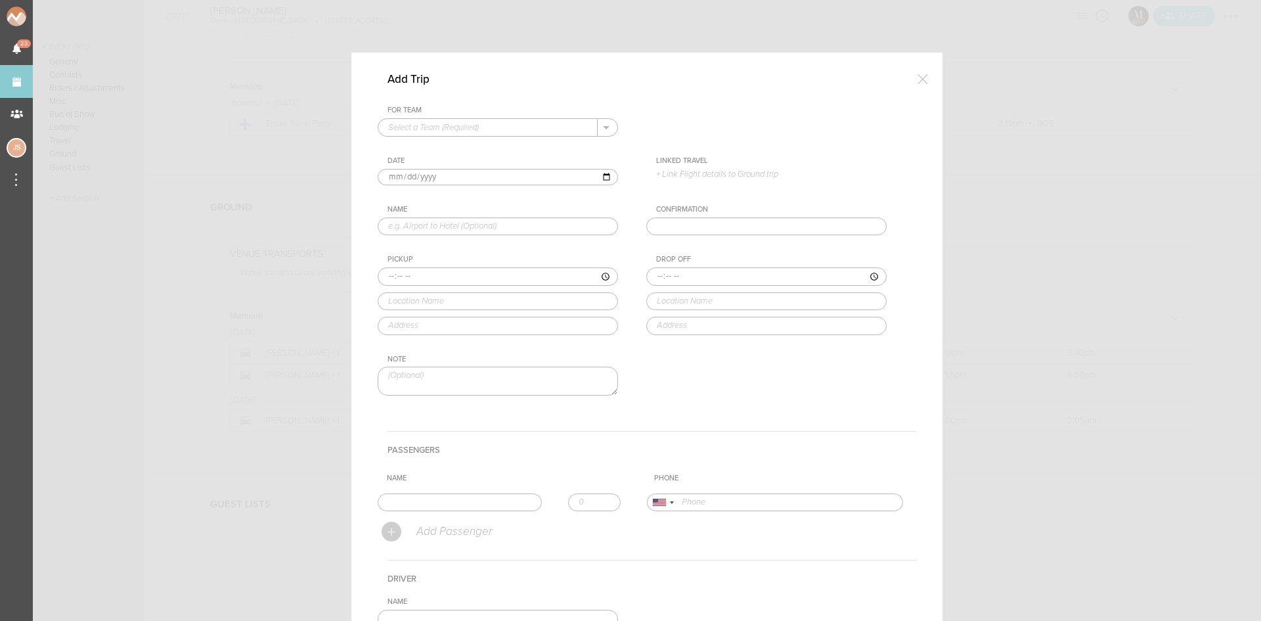
click at [916, 70] on div at bounding box center [923, 79] width 26 height 26
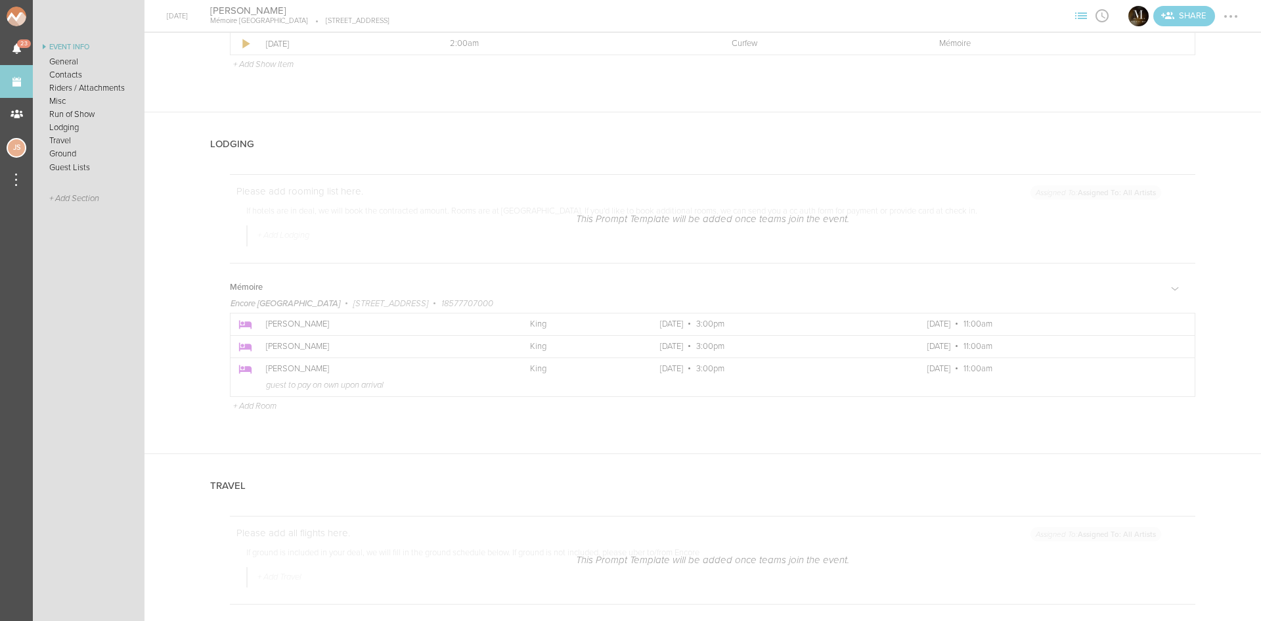
scroll to position [1741, 0]
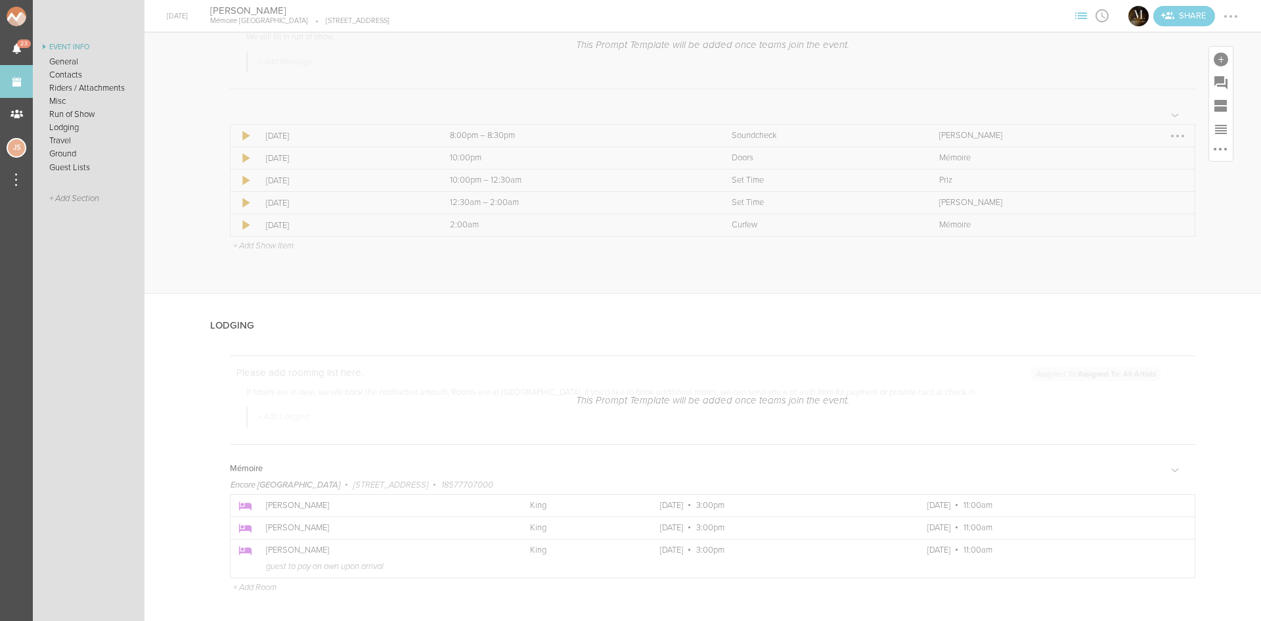
click at [1158, 135] on td "Team [PERSON_NAME]" at bounding box center [1066, 136] width 259 height 22
click at [1168, 133] on div at bounding box center [1178, 135] width 21 height 21
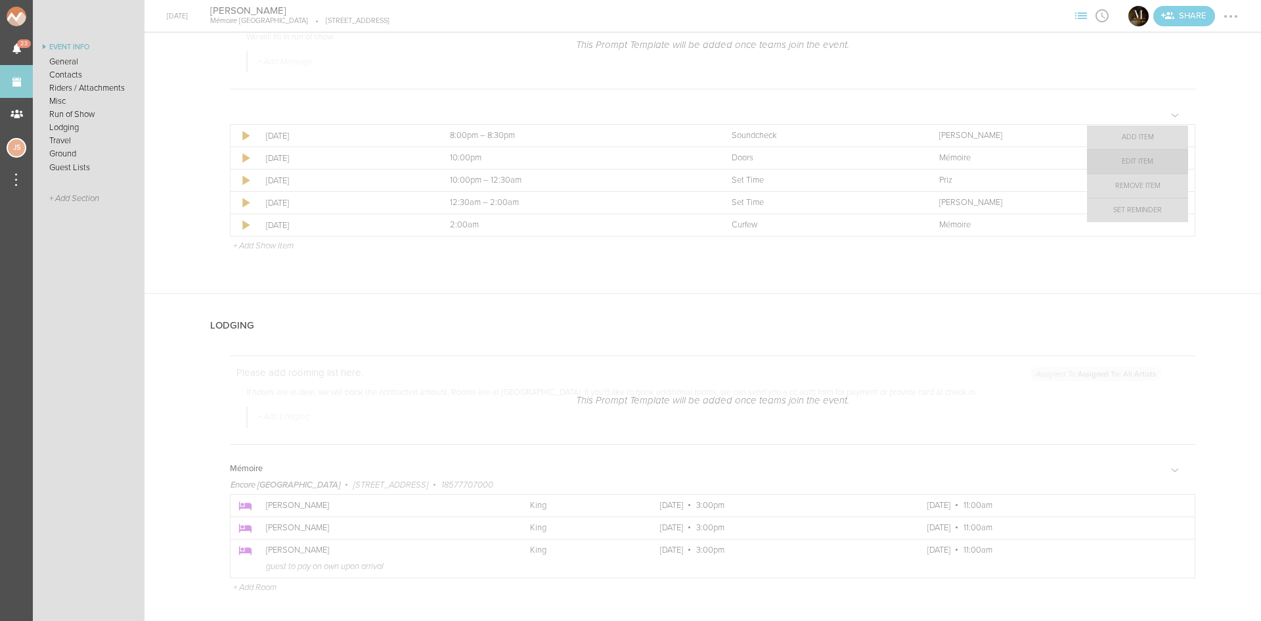
click at [1144, 159] on link "Edit Item" at bounding box center [1137, 162] width 101 height 24
select select "Soundcheck"
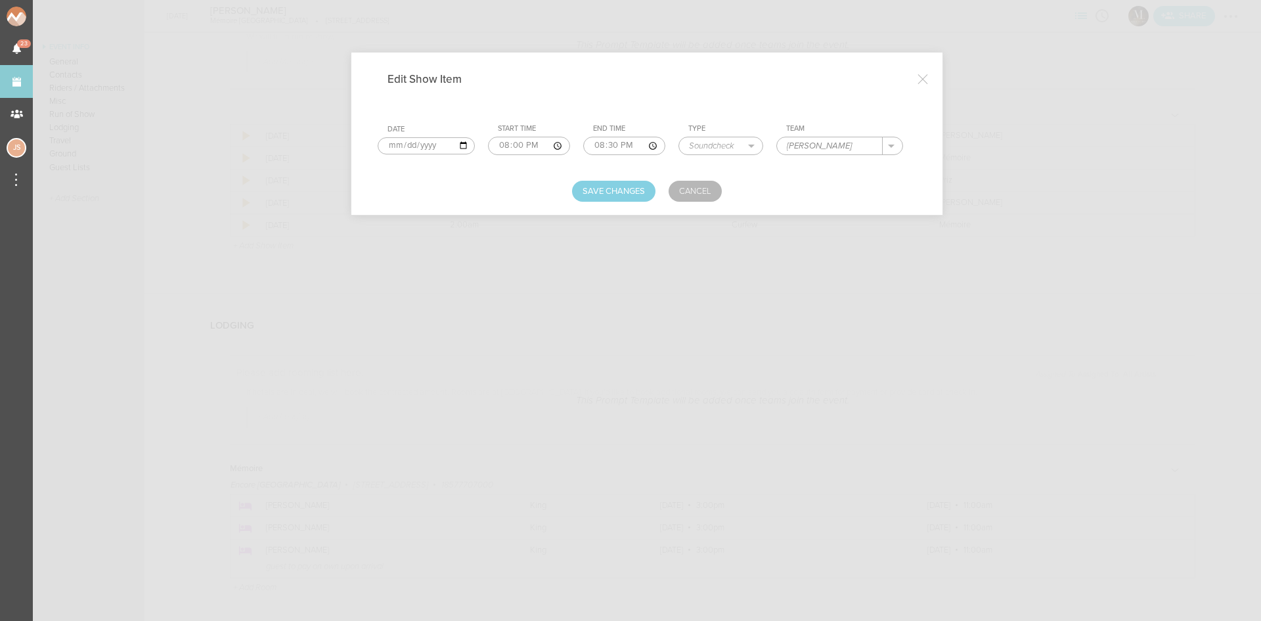
click at [520, 147] on input "20:00" at bounding box center [529, 146] width 82 height 18
type input "20:45"
click at [603, 145] on input "20:30" at bounding box center [624, 146] width 82 height 18
type input "21:15"
click at [632, 195] on button "Save Changes" at bounding box center [613, 191] width 83 height 21
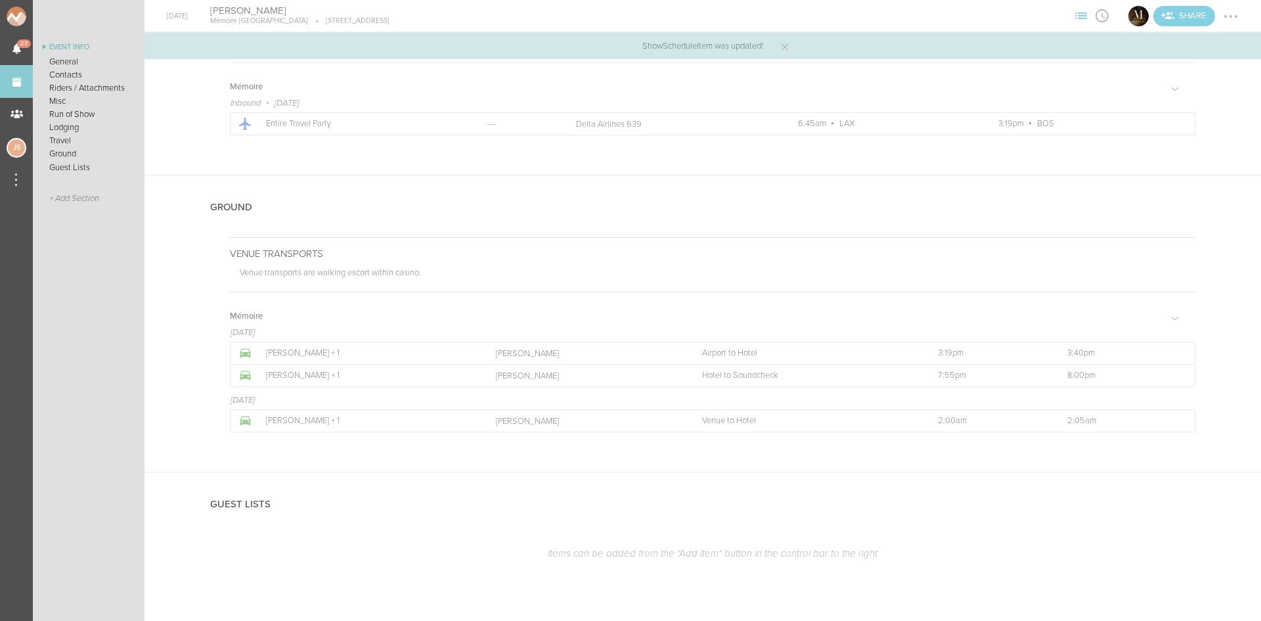
scroll to position [2486, 0]
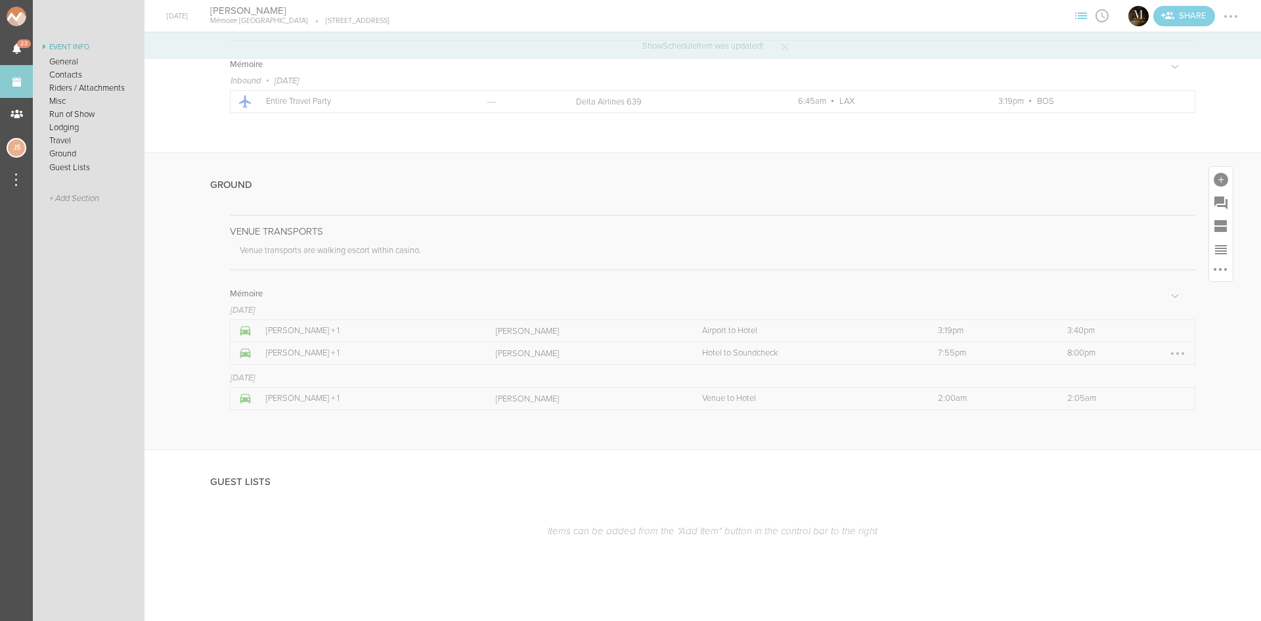
click at [1168, 357] on div at bounding box center [1178, 353] width 21 height 21
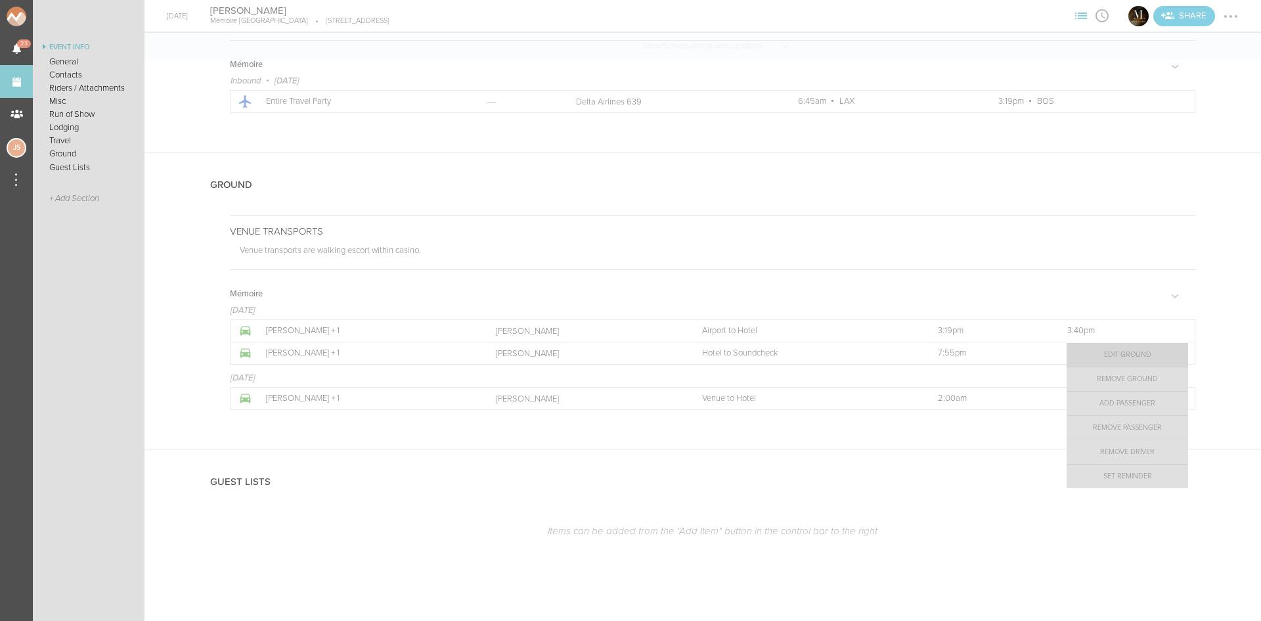
click at [1148, 355] on link "Edit Ground" at bounding box center [1128, 355] width 122 height 24
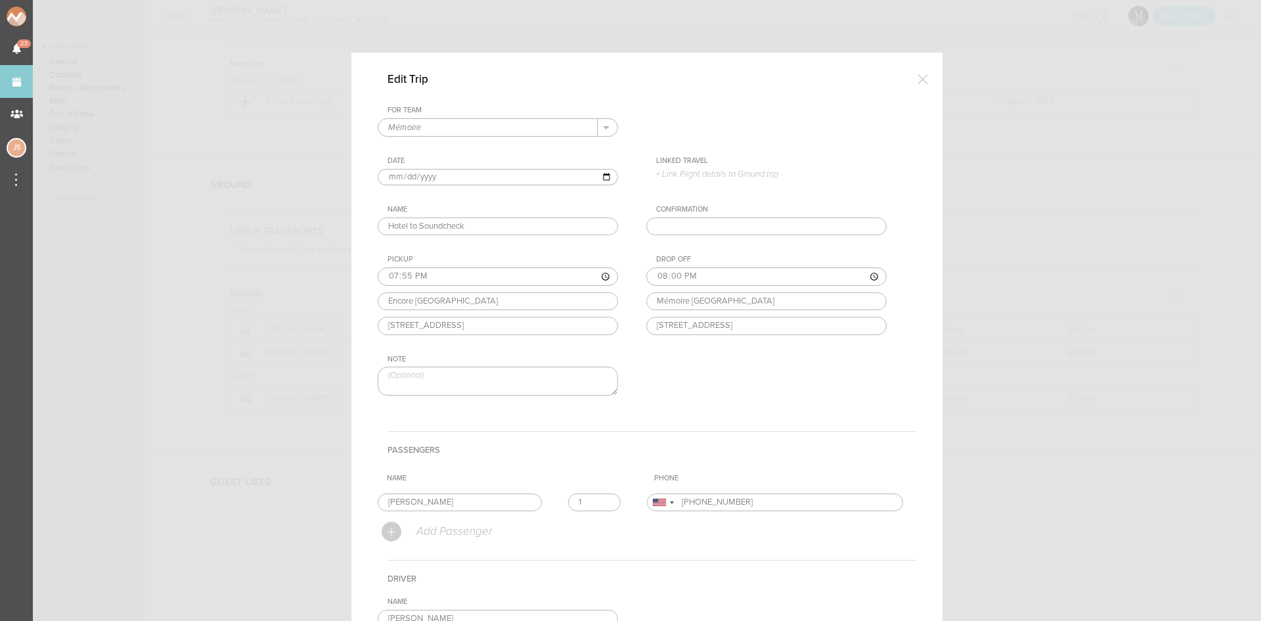
click at [384, 277] on input "19:55" at bounding box center [498, 276] width 240 height 18
type input "20:40"
click at [673, 274] on input "20:00" at bounding box center [767, 276] width 240 height 18
type input "20:45"
click at [706, 398] on div "For Team Mémoire + Add New Team Mémoire . Date [DATE] Linked Travel 9/19 • DL 6…" at bounding box center [647, 262] width 539 height 312
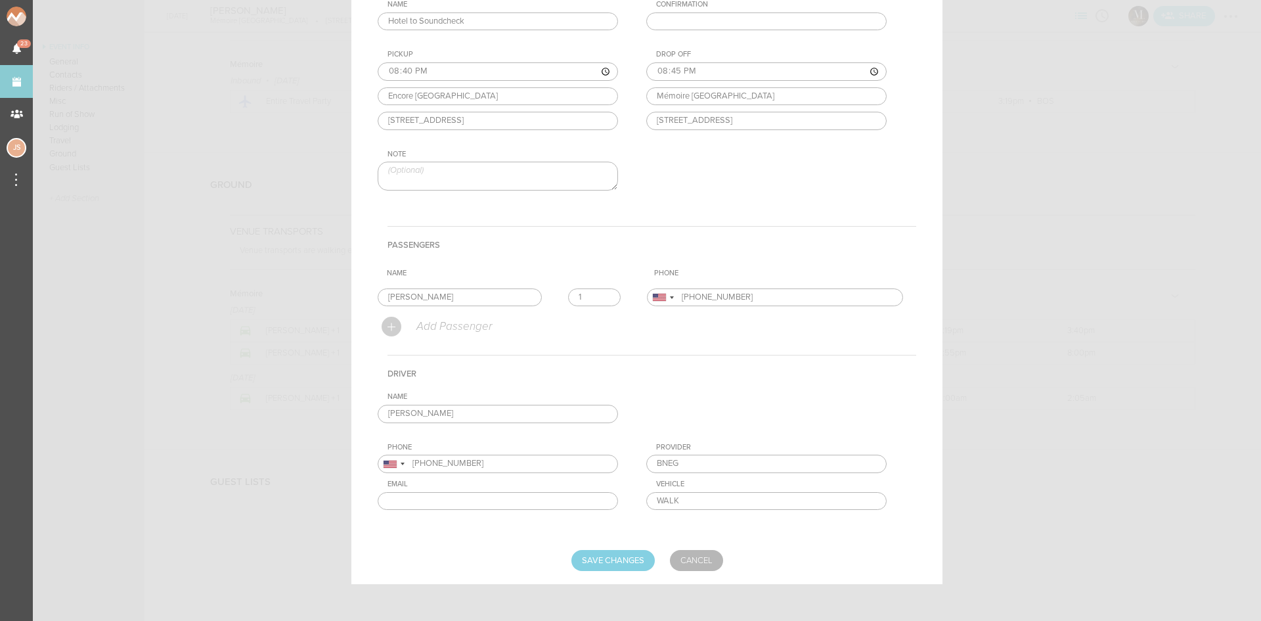
scroll to position [208, 0]
click at [618, 563] on input "Save Changes" at bounding box center [613, 557] width 83 height 21
type input "Saving..."
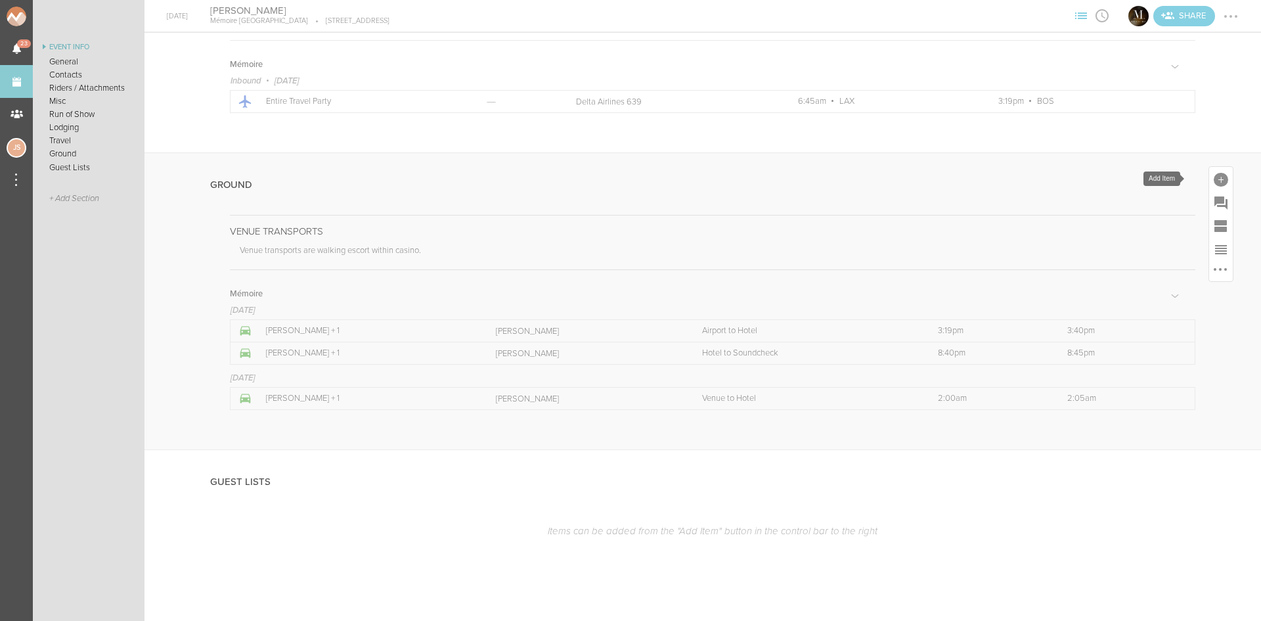
click at [1214, 177] on div at bounding box center [1221, 180] width 14 height 14
click at [1203, 284] on icon at bounding box center [1205, 294] width 26 height 26
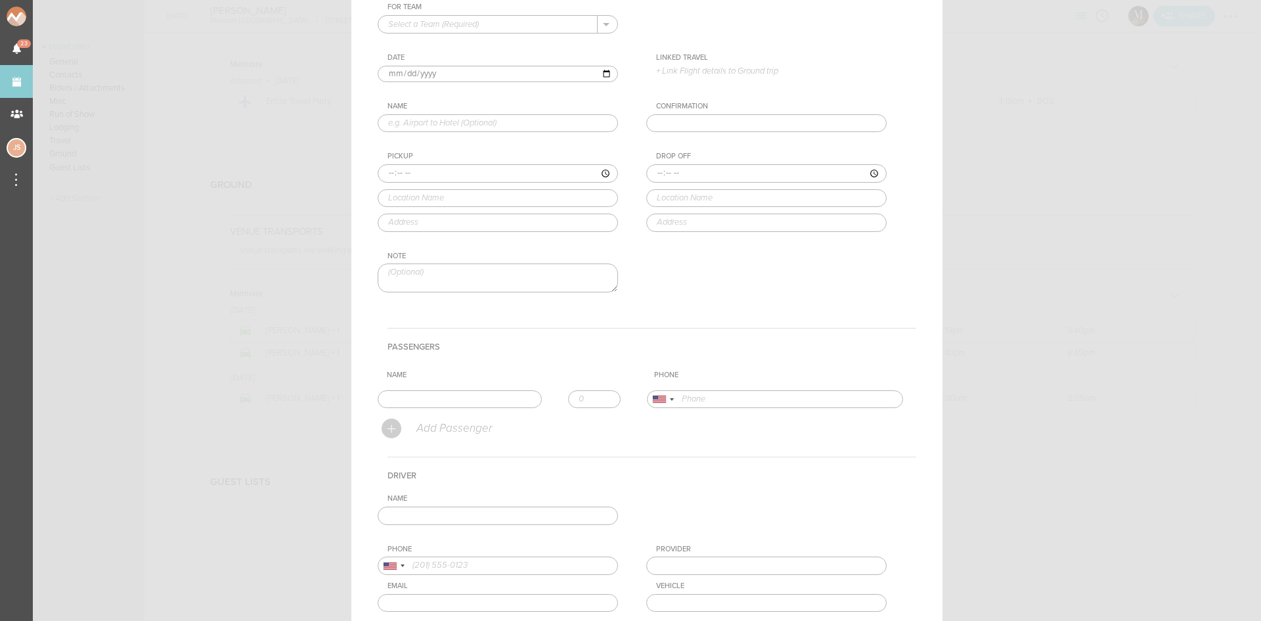
scroll to position [0, 0]
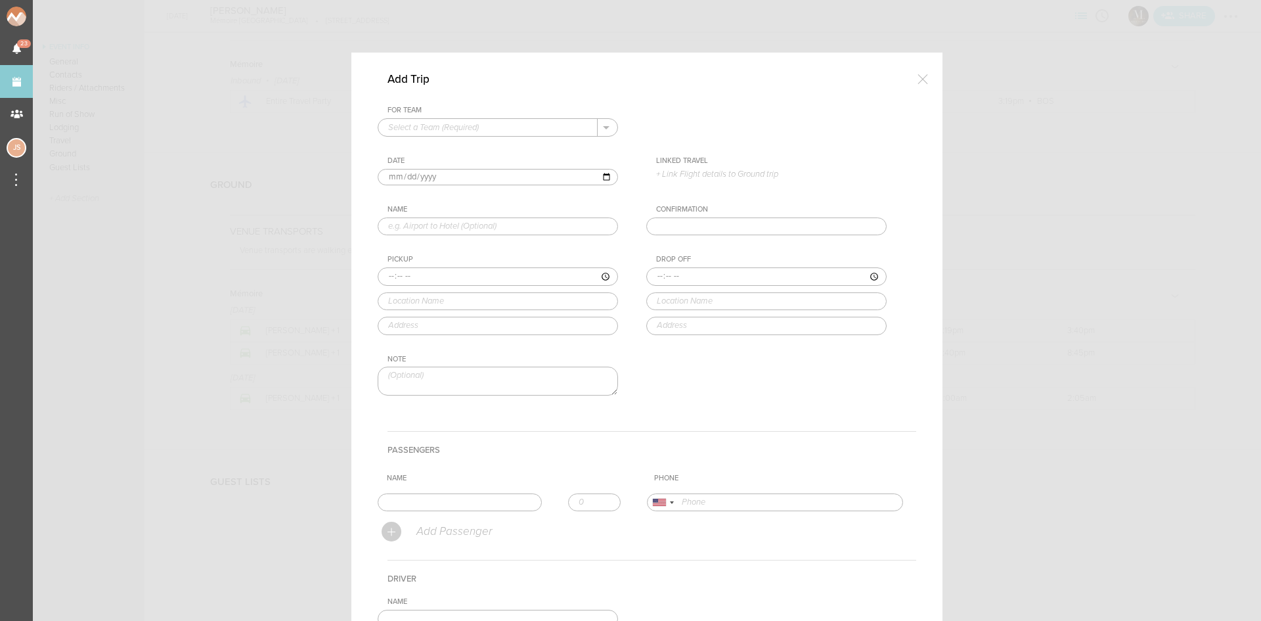
click at [475, 129] on input "text" at bounding box center [487, 127] width 219 height 17
click at [468, 147] on p "Mémoire" at bounding box center [497, 148] width 219 height 22
type input "Mémoire"
click at [486, 227] on input "text" at bounding box center [498, 226] width 240 height 18
type input "Soundcheck to Dinner"
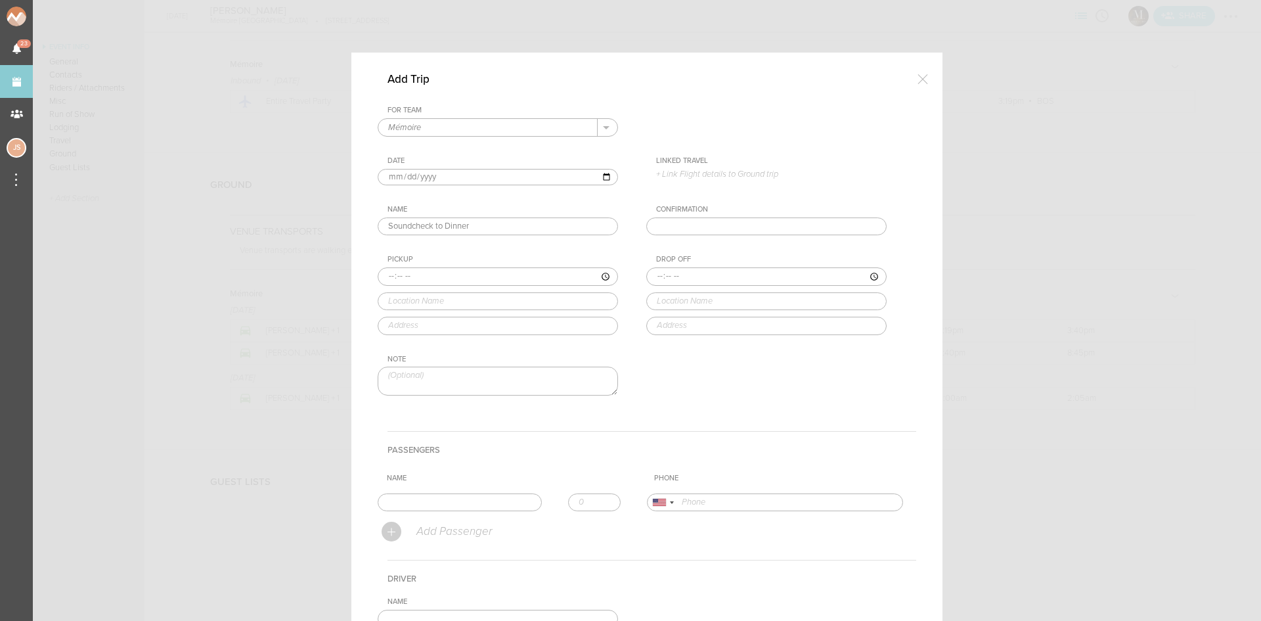
click at [378, 278] on input "time" at bounding box center [498, 276] width 240 height 18
click at [380, 277] on input "time" at bounding box center [498, 276] width 240 height 18
type input "21:15"
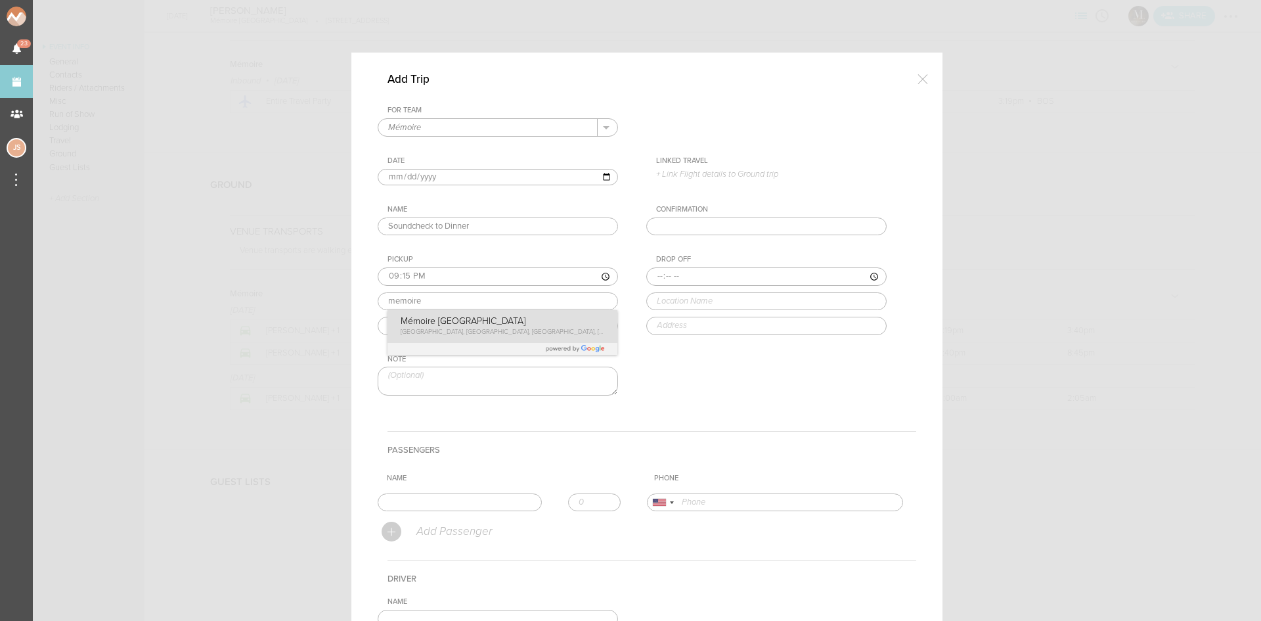
type input "Mémoire [GEOGRAPHIC_DATA]"
type input "[STREET_ADDRESS]"
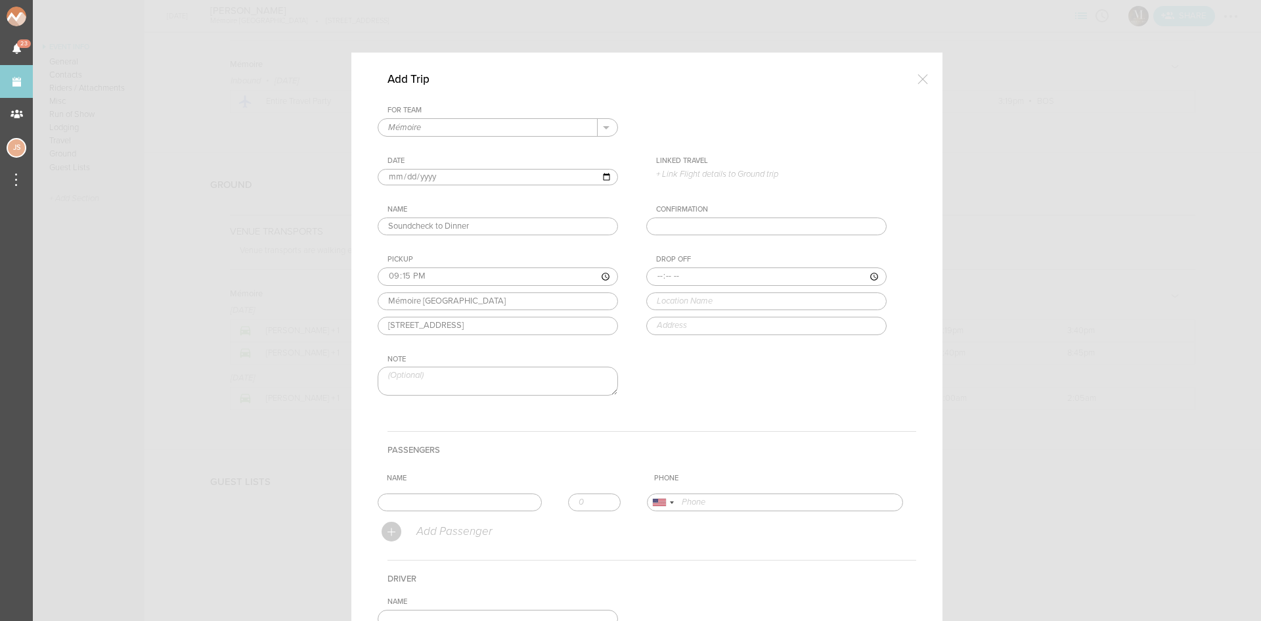
click at [434, 314] on div "Pickup 21:15 Mémoire Boston [STREET_ADDRESS] [STREET_ADDRESS]" at bounding box center [511, 295] width 267 height 80
click at [647, 278] on input "time" at bounding box center [767, 276] width 240 height 18
type input "21:20"
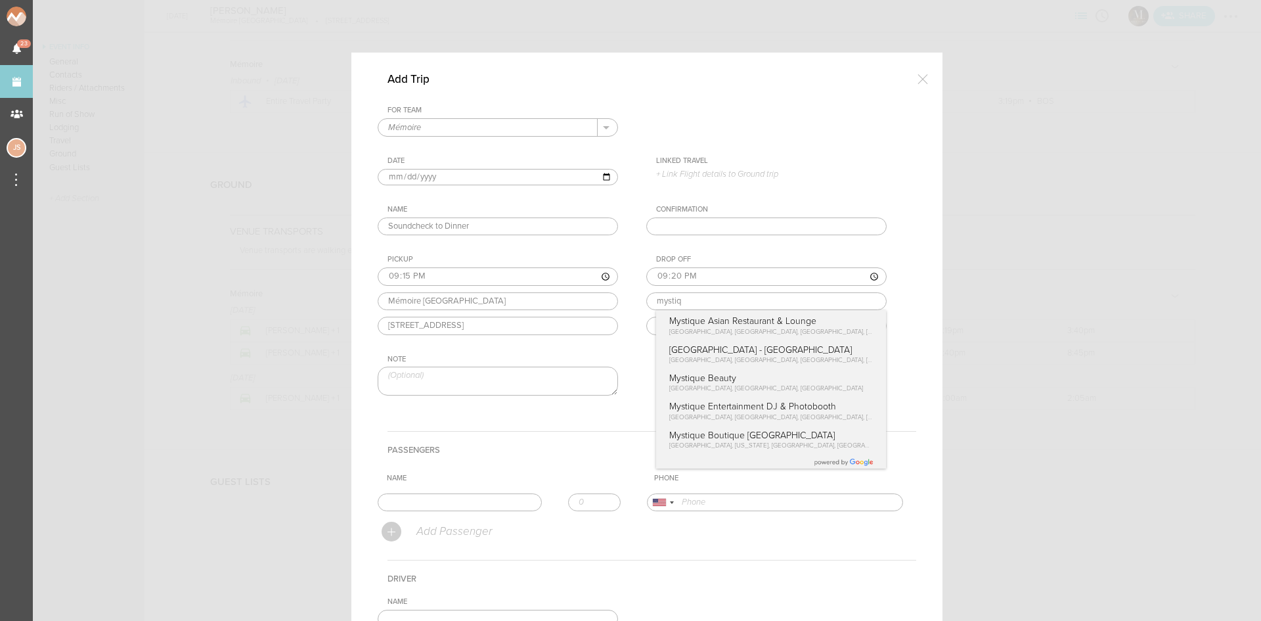
click at [675, 317] on div "Drop Off 21:20 mystiq Mystique Asian Restaurant & [GEOGRAPHIC_DATA], [GEOGRAPHI…" at bounding box center [780, 295] width 267 height 80
type input "Mystique Asian Restaurant & Lounge"
type input "[STREET_ADDRESS]"
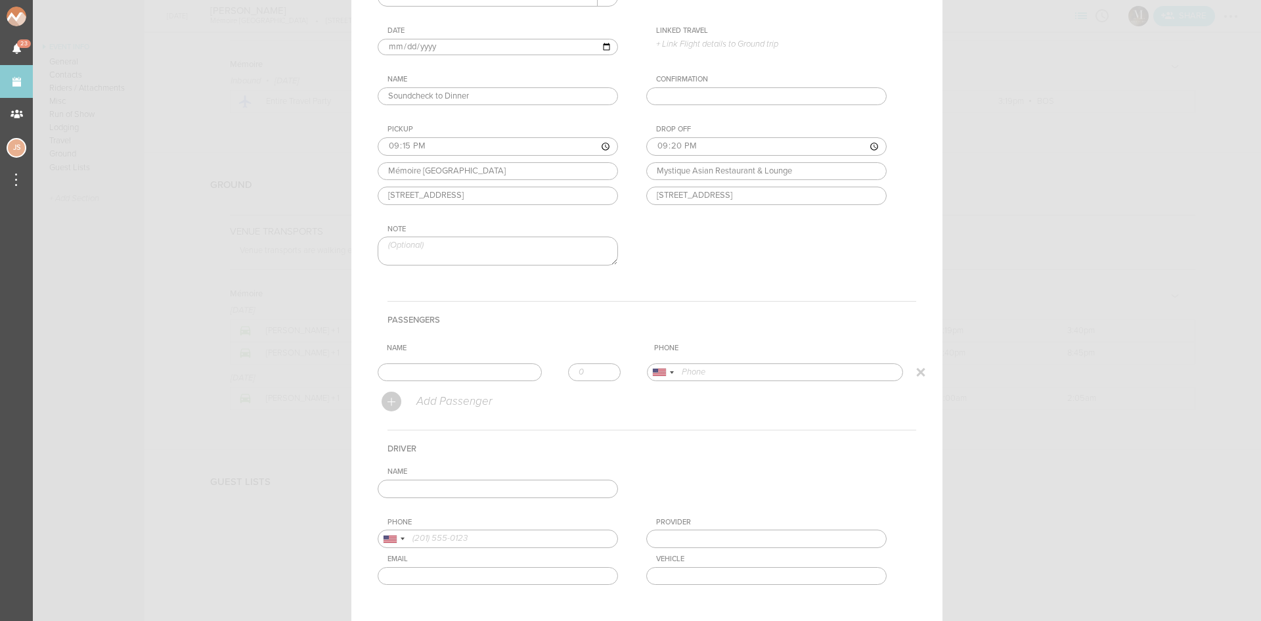
scroll to position [131, 0]
click at [440, 366] on input "text" at bounding box center [460, 371] width 164 height 18
type input "[PERSON_NAME]"
type input "17034992807"
drag, startPoint x: 450, startPoint y: 390, endPoint x: 562, endPoint y: 369, distance: 114.3
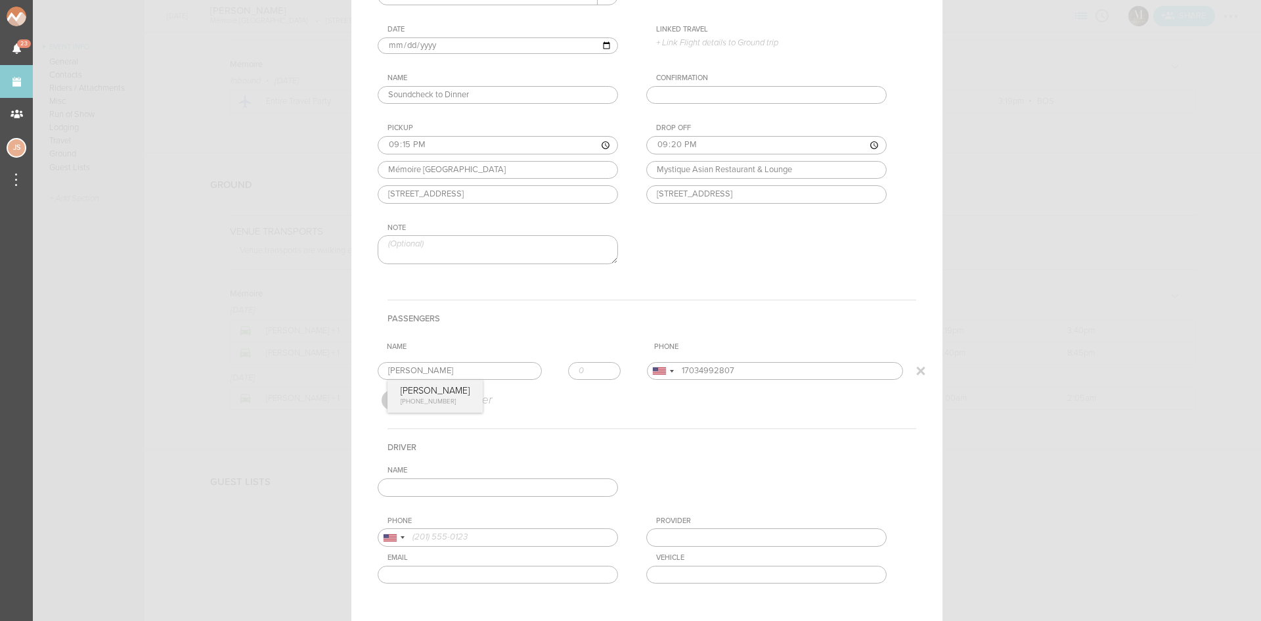
click at [450, 391] on form "For Team Mémoire + Add New Team Mémoire . Mémoire Date [DATE] Linked Travel 9/1…" at bounding box center [647, 309] width 539 height 670
type input "1"
click at [603, 368] on input "1" at bounding box center [594, 371] width 53 height 18
click at [576, 489] on input "text" at bounding box center [498, 487] width 240 height 18
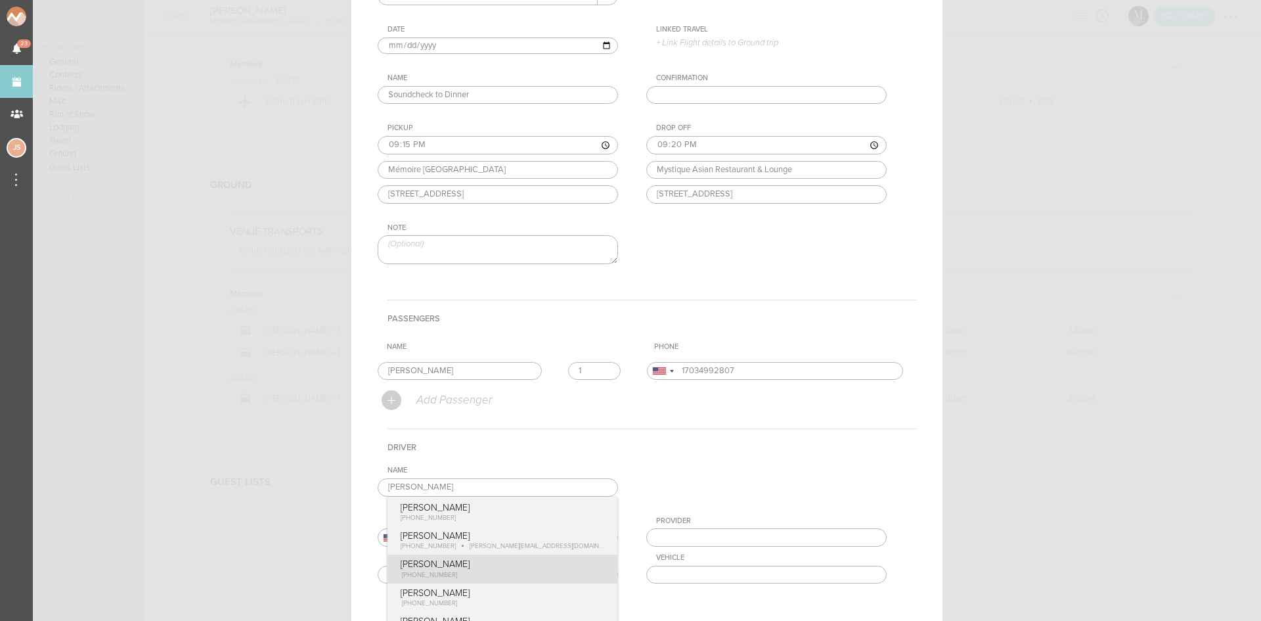
type input "[PERSON_NAME]"
type input "19788803270"
click at [484, 581] on div "Name [PERSON_NAME] [PERSON_NAME] [PHONE_NUMBER] [PERSON_NAME] [PHONE_NUMBER] [P…" at bounding box center [647, 535] width 539 height 138
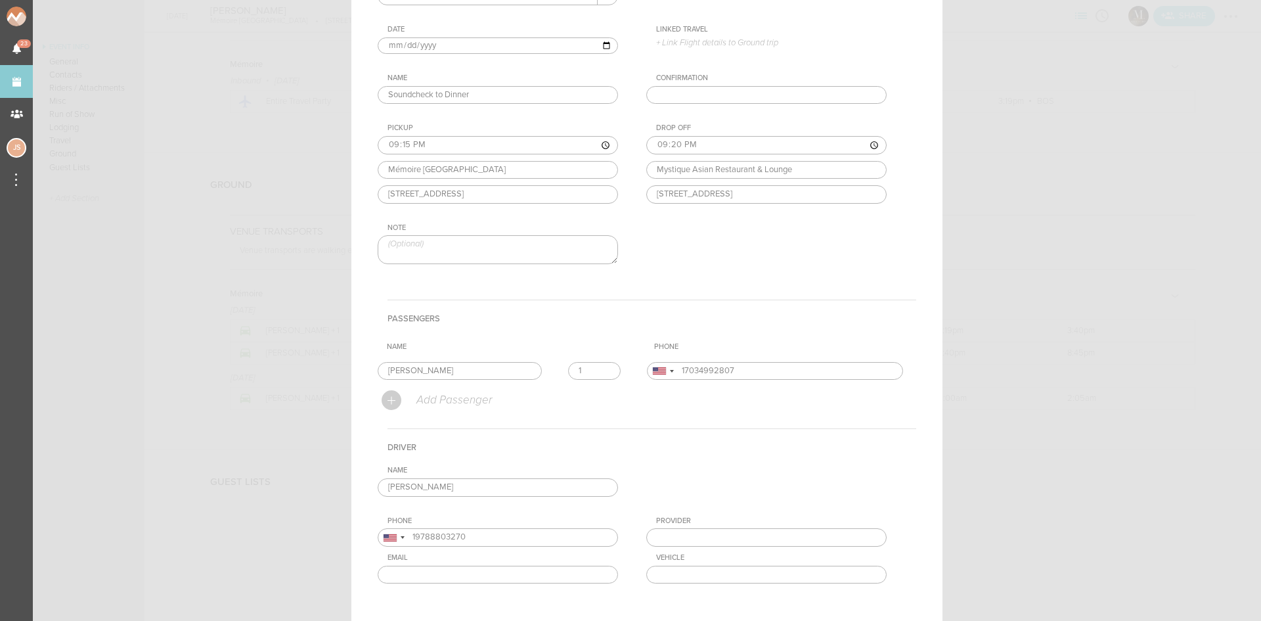
click at [709, 530] on input "text" at bounding box center [767, 537] width 240 height 18
type input "BNEG"
click at [690, 578] on input "text" at bounding box center [767, 575] width 240 height 18
type input "WALK"
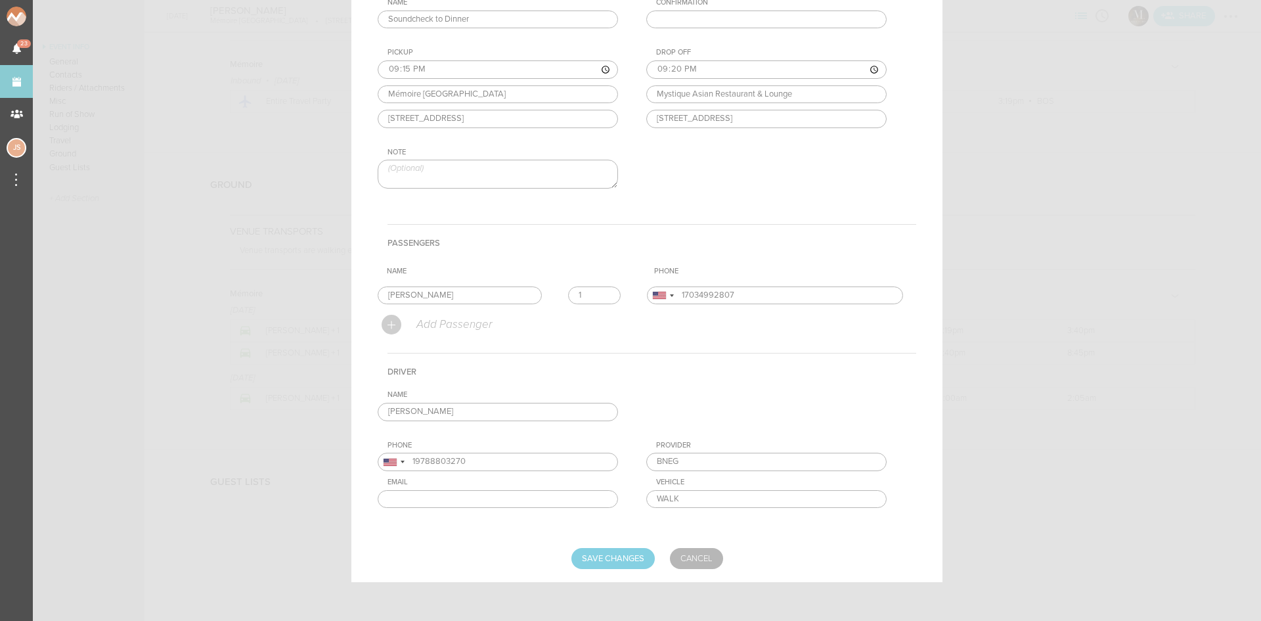
scroll to position [208, 0]
click at [587, 555] on input "Save Changes" at bounding box center [613, 557] width 83 height 21
type input "Saving..."
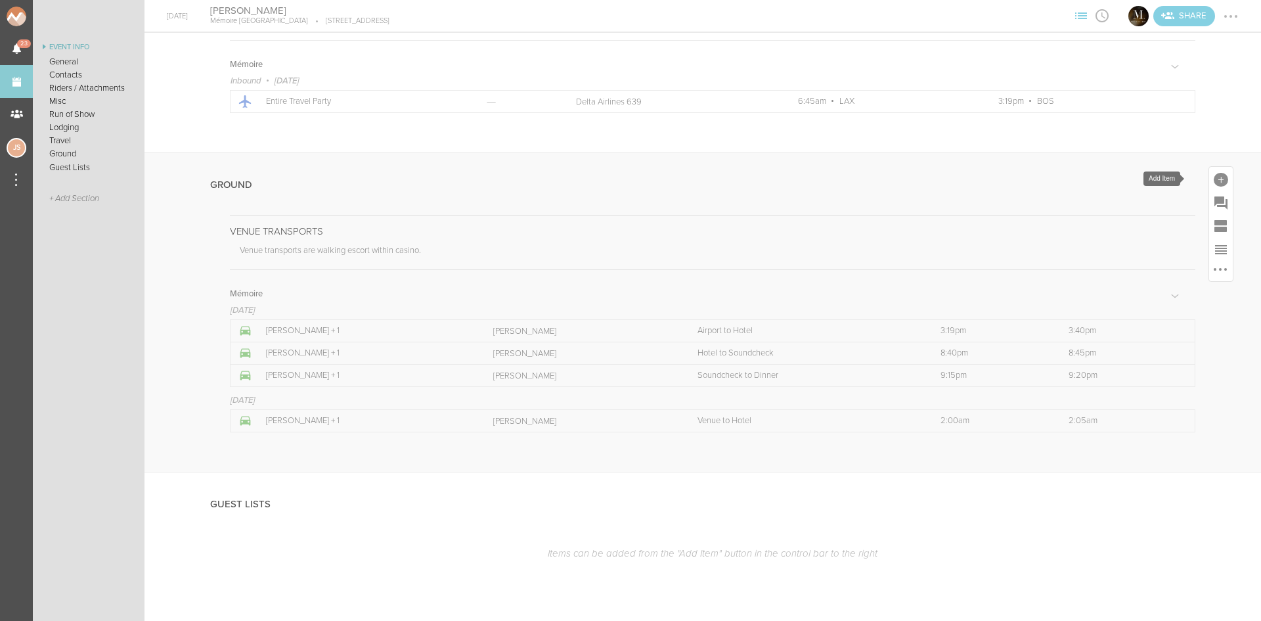
click at [1214, 174] on div at bounding box center [1221, 180] width 14 height 14
click at [1206, 283] on icon at bounding box center [1205, 294] width 26 height 26
click at [1214, 182] on div at bounding box center [1221, 180] width 14 height 14
click at [1196, 307] on icon at bounding box center [1205, 294] width 26 height 26
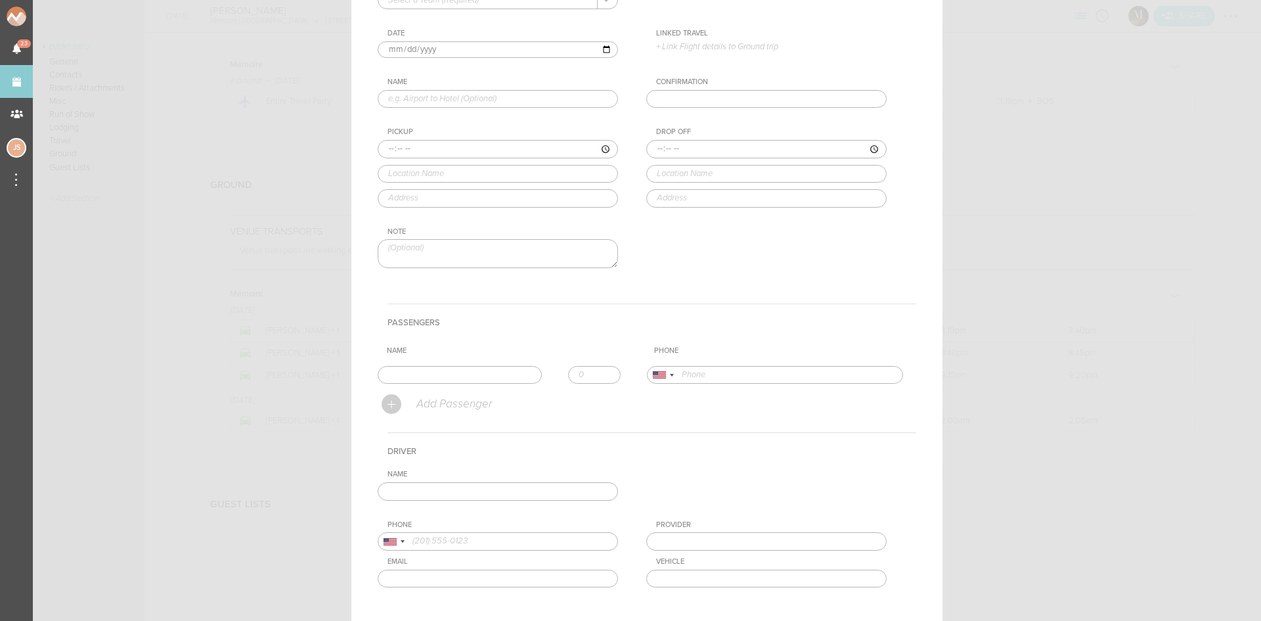
scroll to position [0, 0]
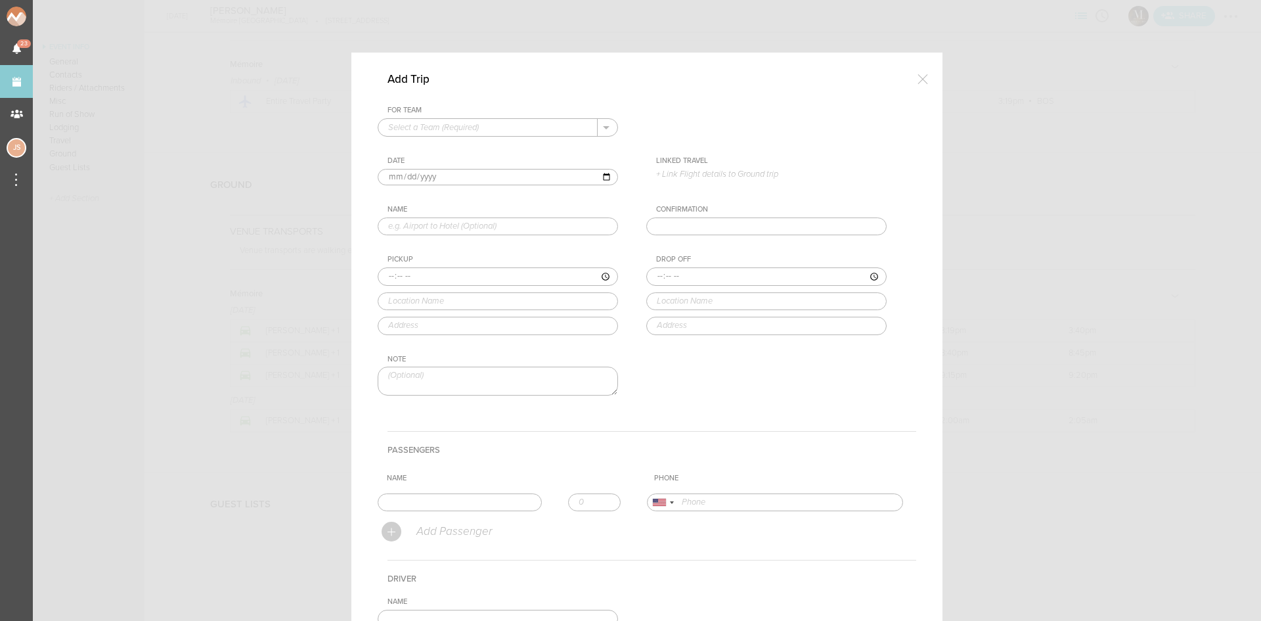
click at [496, 125] on input "text" at bounding box center [487, 127] width 219 height 17
click at [482, 159] on p "Mémoire" at bounding box center [497, 148] width 219 height 22
type input "Mémoire"
click at [433, 227] on input "text" at bounding box center [498, 226] width 240 height 18
type input "Dinner to Venue"
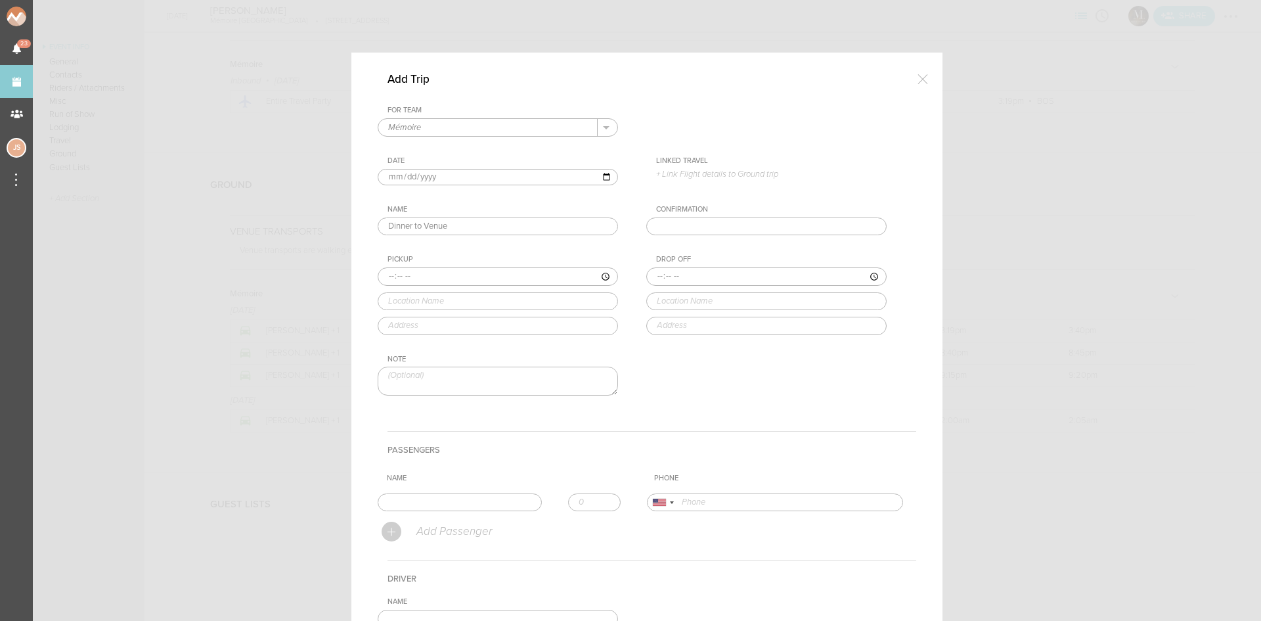
click at [388, 272] on input "time" at bounding box center [498, 276] width 240 height 18
type input "23:00"
click at [420, 128] on input "text" at bounding box center [487, 127] width 219 height 17
click at [426, 146] on p "Mémoire" at bounding box center [497, 148] width 219 height 22
type input "Mémoire"
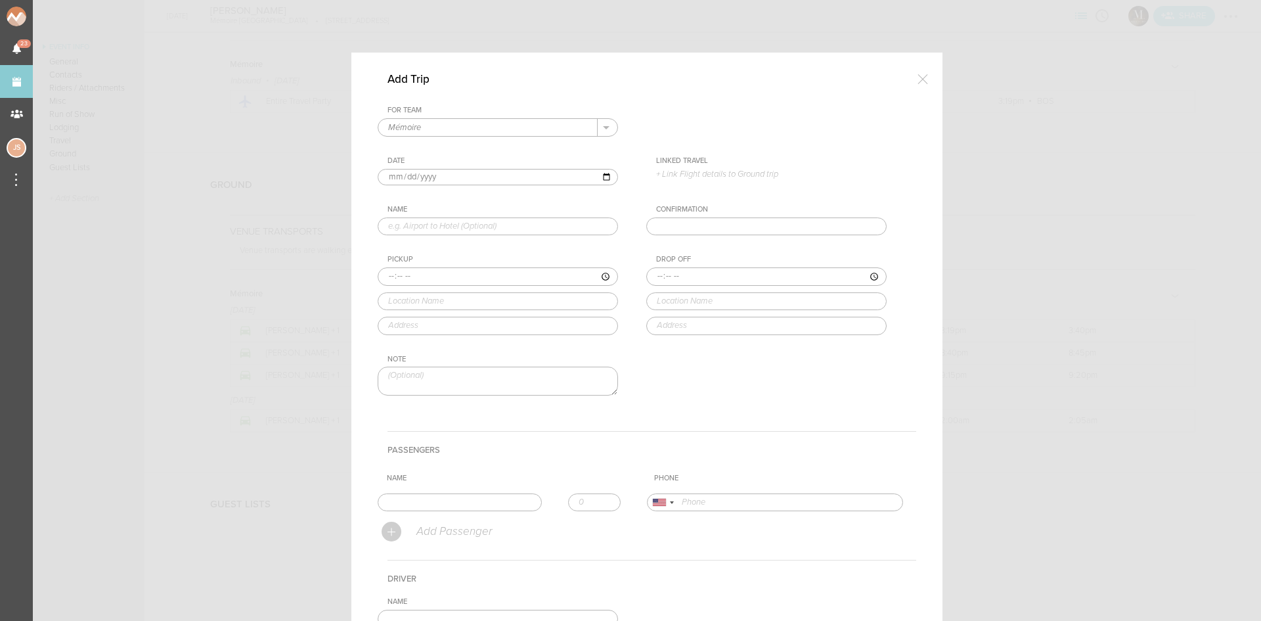
click at [423, 223] on input "text" at bounding box center [498, 226] width 240 height 18
type input "Dinner to Venue"
click at [381, 269] on input "time" at bounding box center [498, 276] width 240 height 18
type input "23:00"
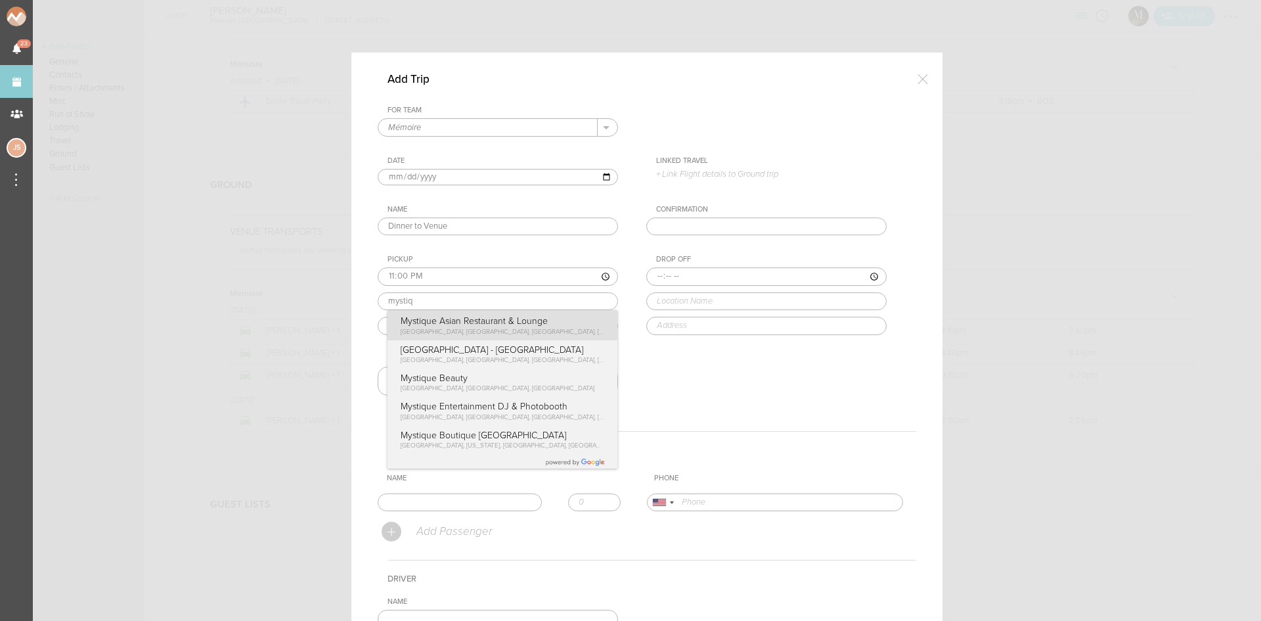
type input "Mystique Asian Restaurant & Lounge"
type input "[STREET_ADDRESS]"
click at [435, 327] on div "Pickup 23:00 Mystique Asian Restaurant & Lounge Mystique Asian Restaurant & [GE…" at bounding box center [511, 295] width 267 height 80
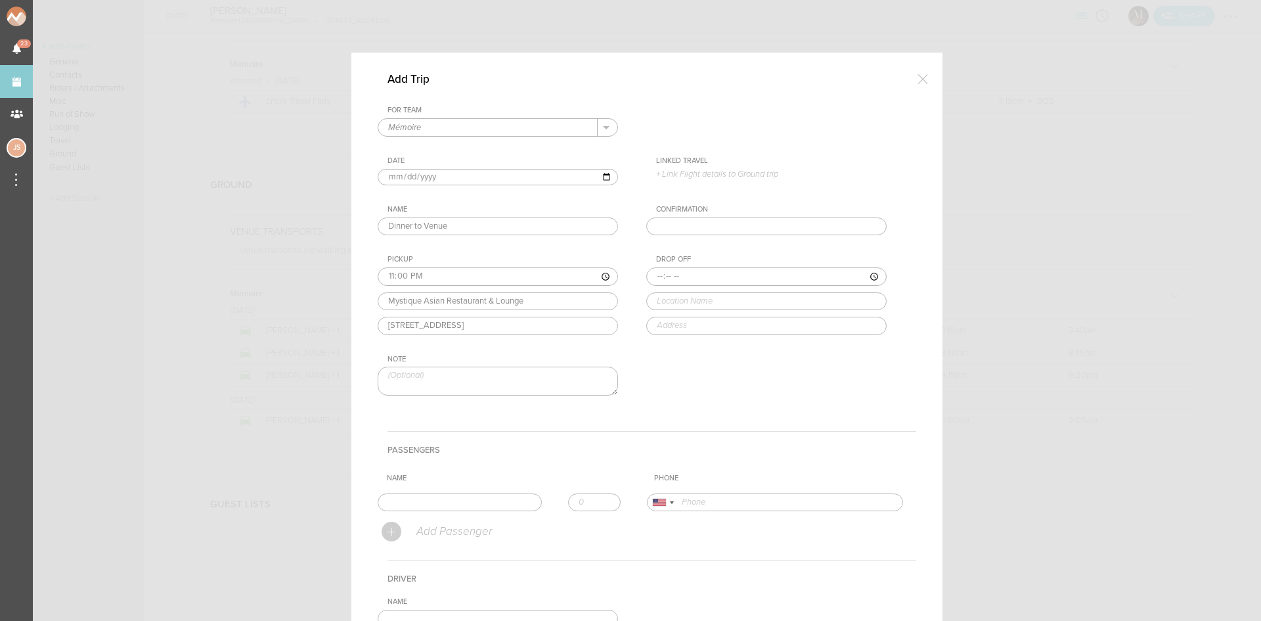
click at [650, 278] on input "time" at bounding box center [767, 276] width 240 height 18
type input "23:05"
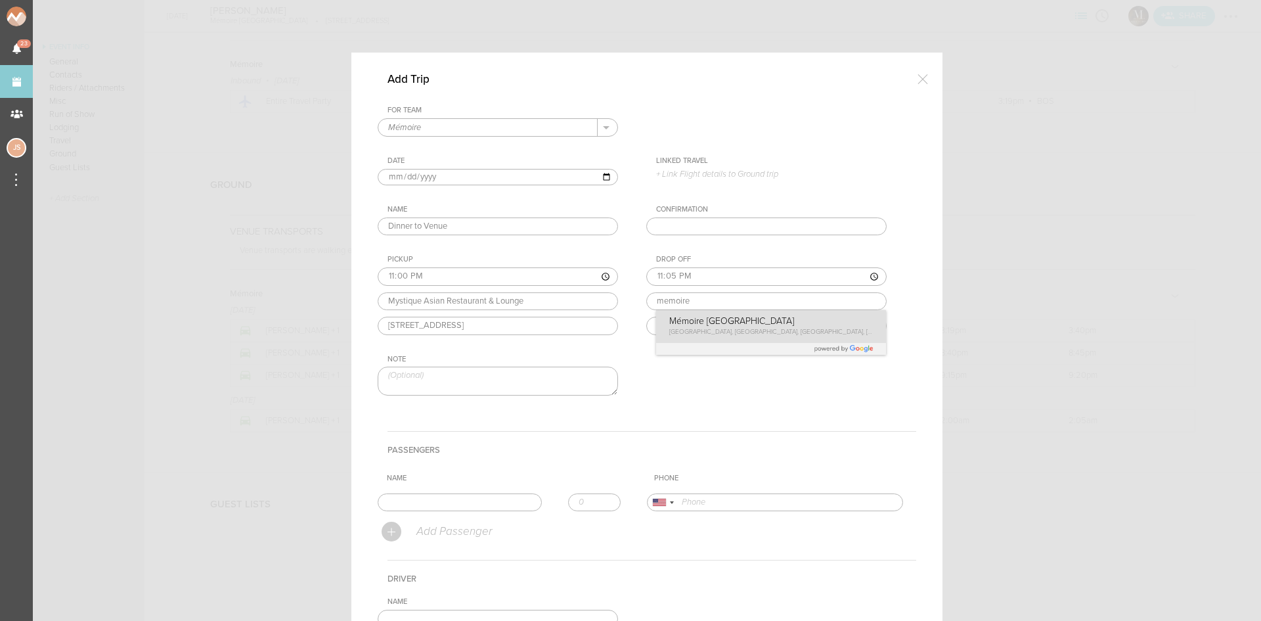
click at [696, 323] on div "Drop Off 23:05 memoire [STREET_ADDRESS]" at bounding box center [780, 295] width 267 height 80
type input "Mémoire [GEOGRAPHIC_DATA]"
type input "[STREET_ADDRESS]"
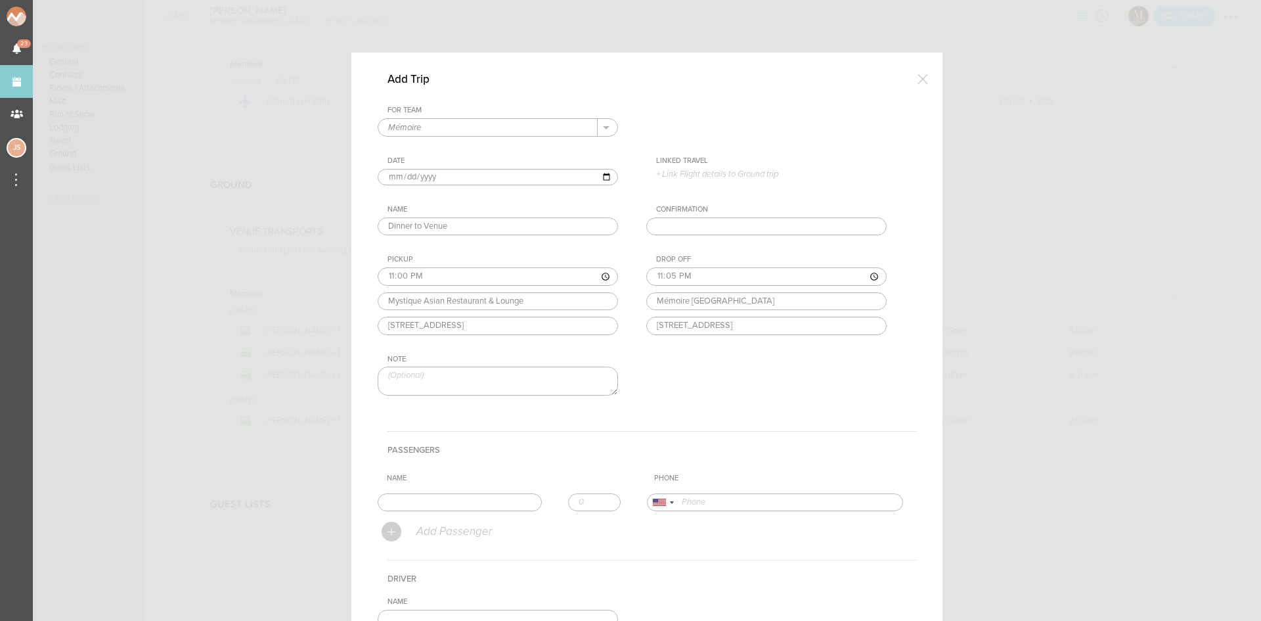
click at [516, 376] on textarea at bounding box center [498, 381] width 240 height 28
type textarea "*artist/crew welcome to return to hotel in between dinner and set if needed"
type input "[PERSON_NAME]"
type input "17034992807"
drag, startPoint x: 436, startPoint y: 525, endPoint x: 528, endPoint y: 518, distance: 92.9
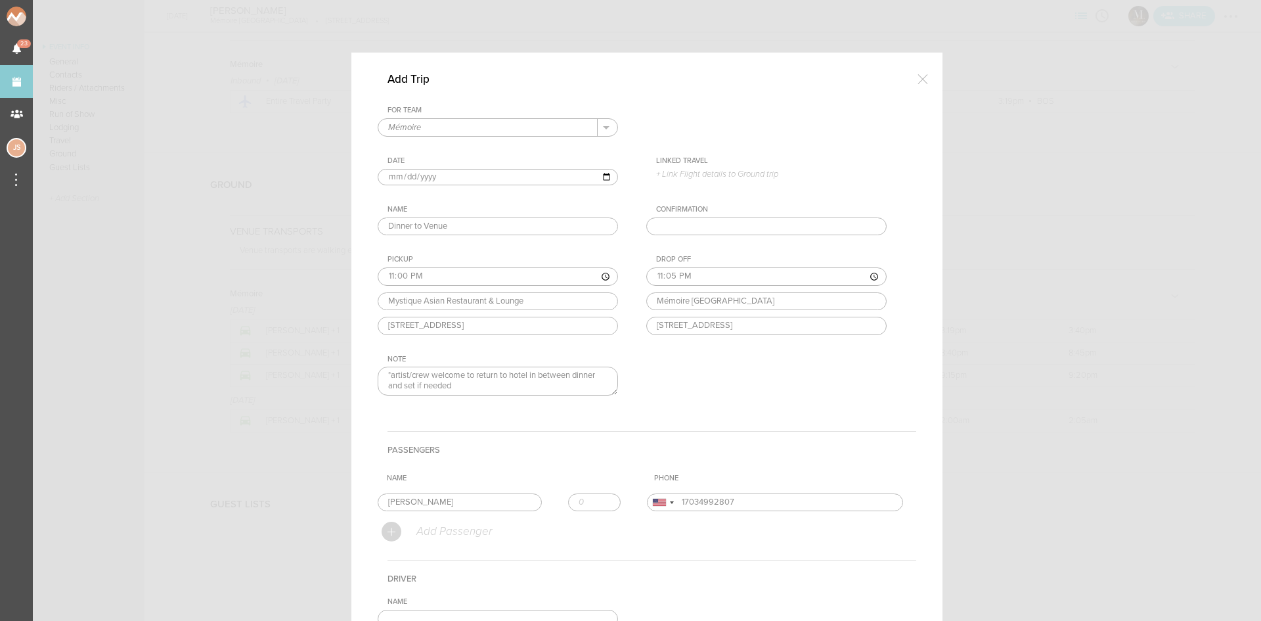
click at [436, 525] on form "For Team Mémoire + Add New Team Mémoire . Mémoire Date [DATE] Linked Travel 9/1…" at bounding box center [647, 441] width 539 height 670
drag, startPoint x: 603, startPoint y: 498, endPoint x: 610, endPoint y: 481, distance: 18.3
type input "1"
click at [603, 498] on input "1" at bounding box center [594, 502] width 53 height 18
click at [610, 480] on th "Name" at bounding box center [515, 478] width 267 height 20
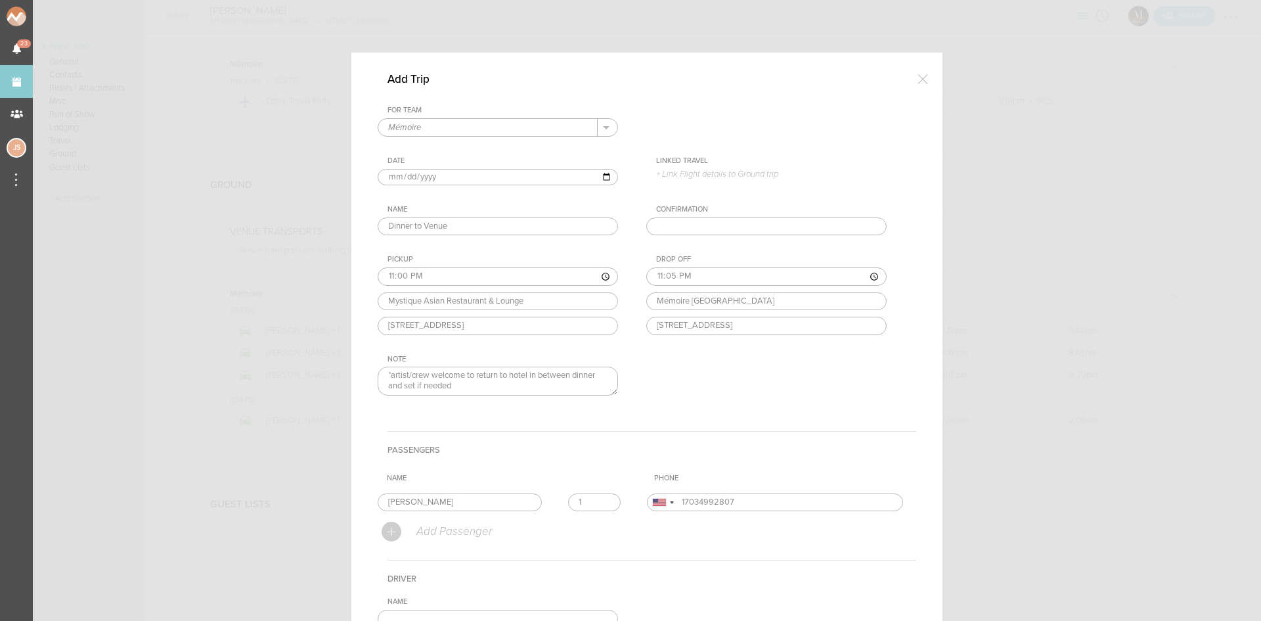
scroll to position [197, 0]
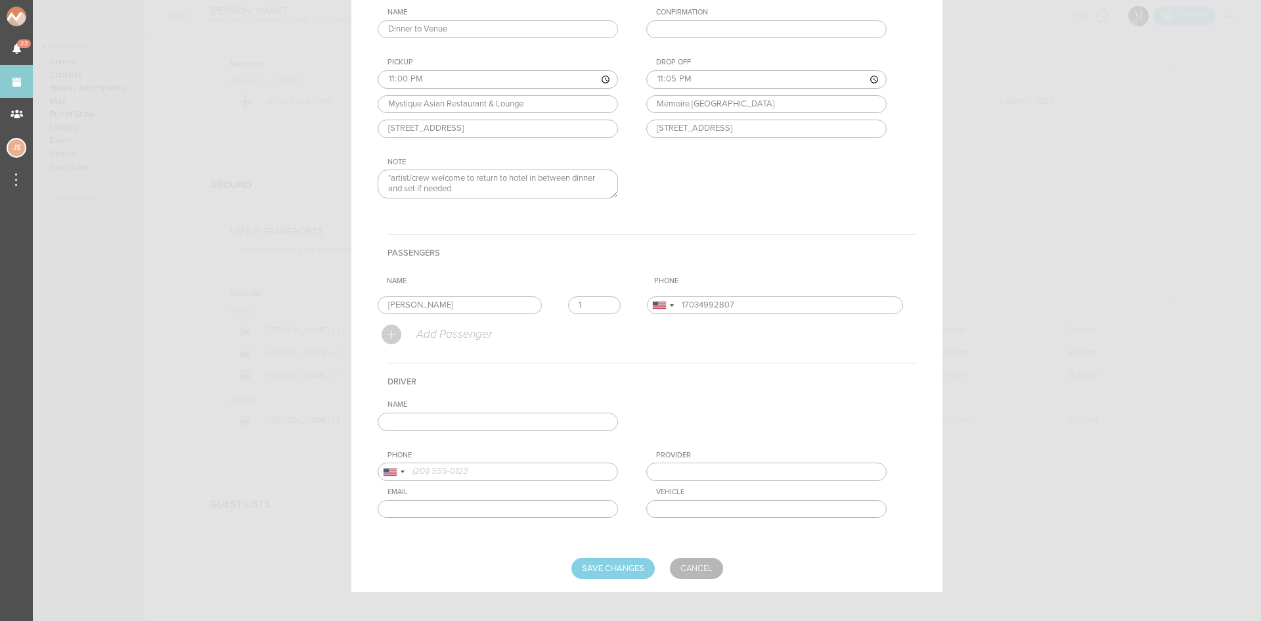
click at [583, 412] on div "Name" at bounding box center [511, 415] width 267 height 30
click at [583, 416] on input "text" at bounding box center [498, 422] width 240 height 18
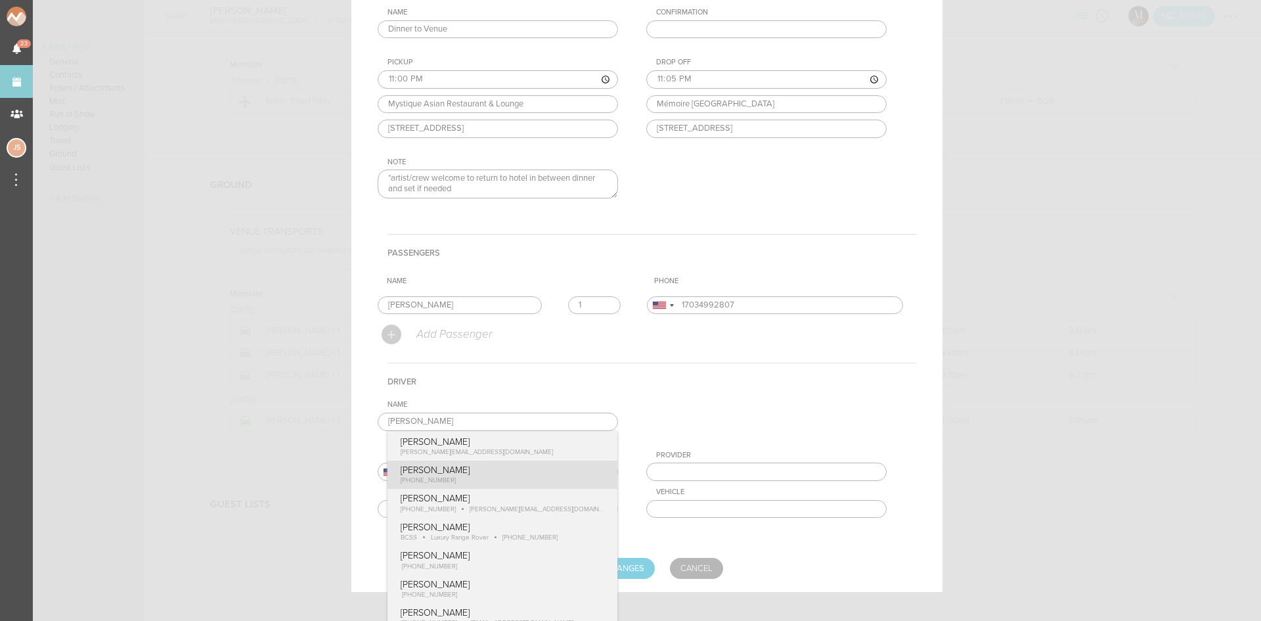
type input "[PERSON_NAME]"
type input "19788803270"
click at [508, 468] on div "Name [PERSON_NAME] [PERSON_NAME] [PERSON_NAME][EMAIL_ADDRESS][DOMAIN_NAME] [PER…" at bounding box center [647, 469] width 539 height 138
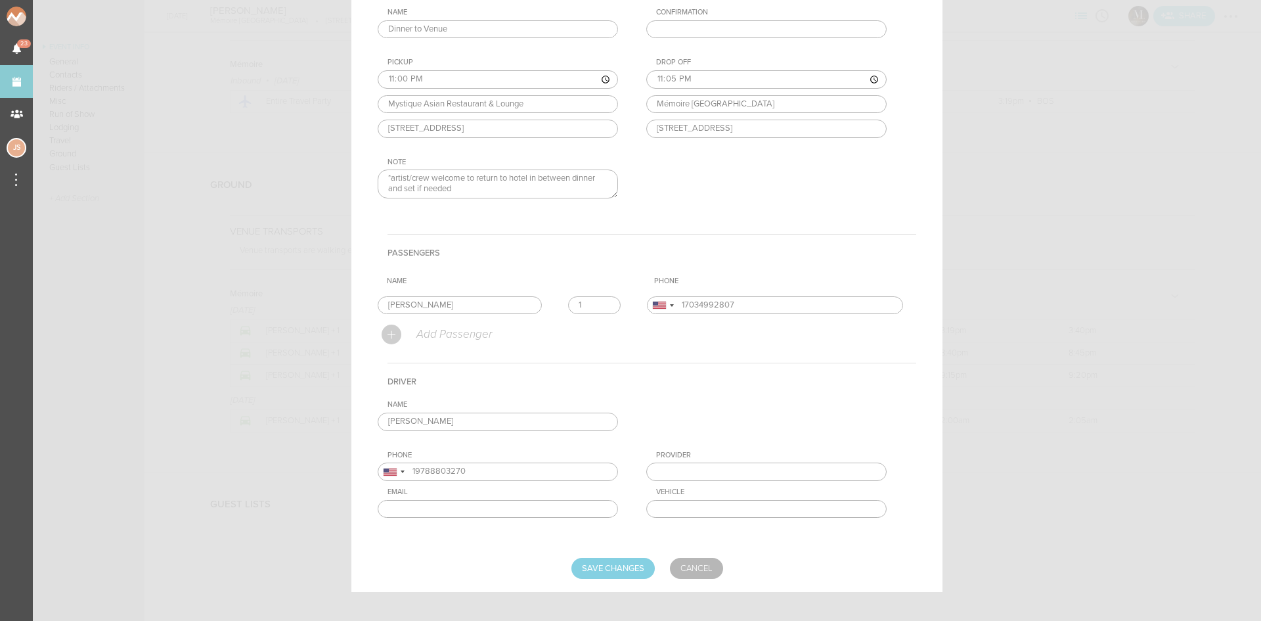
click at [708, 470] on input "text" at bounding box center [767, 472] width 240 height 18
type input "BNEG"
click at [725, 509] on input "text" at bounding box center [767, 509] width 240 height 18
type input "WALK"
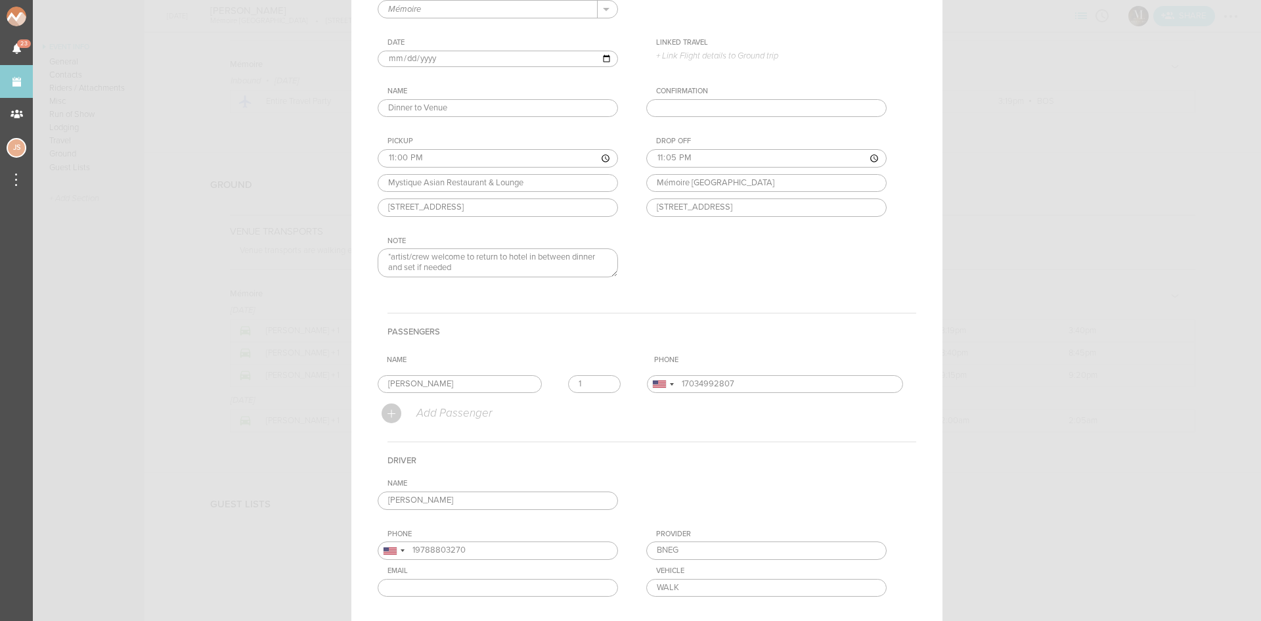
scroll to position [208, 0]
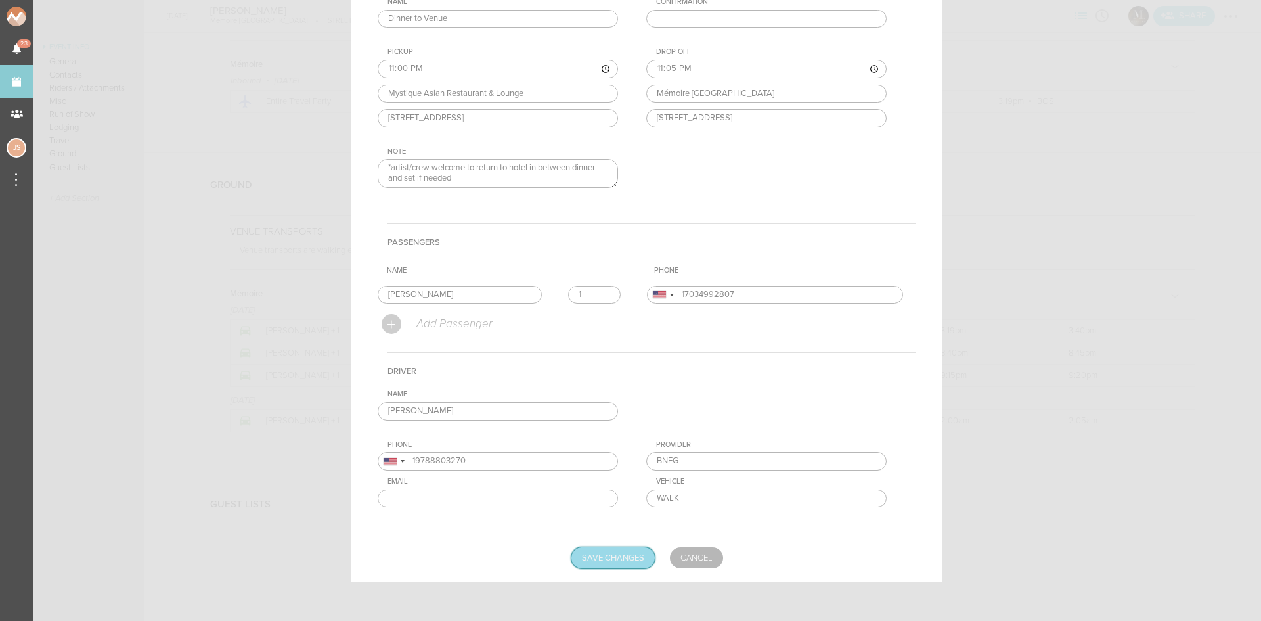
click at [627, 566] on input "Save Changes" at bounding box center [613, 557] width 83 height 21
type input "Saving..."
drag, startPoint x: 696, startPoint y: 468, endPoint x: 701, endPoint y: 476, distance: 10.0
click at [696, 468] on input "text" at bounding box center [767, 461] width 240 height 18
type input "BNEG"
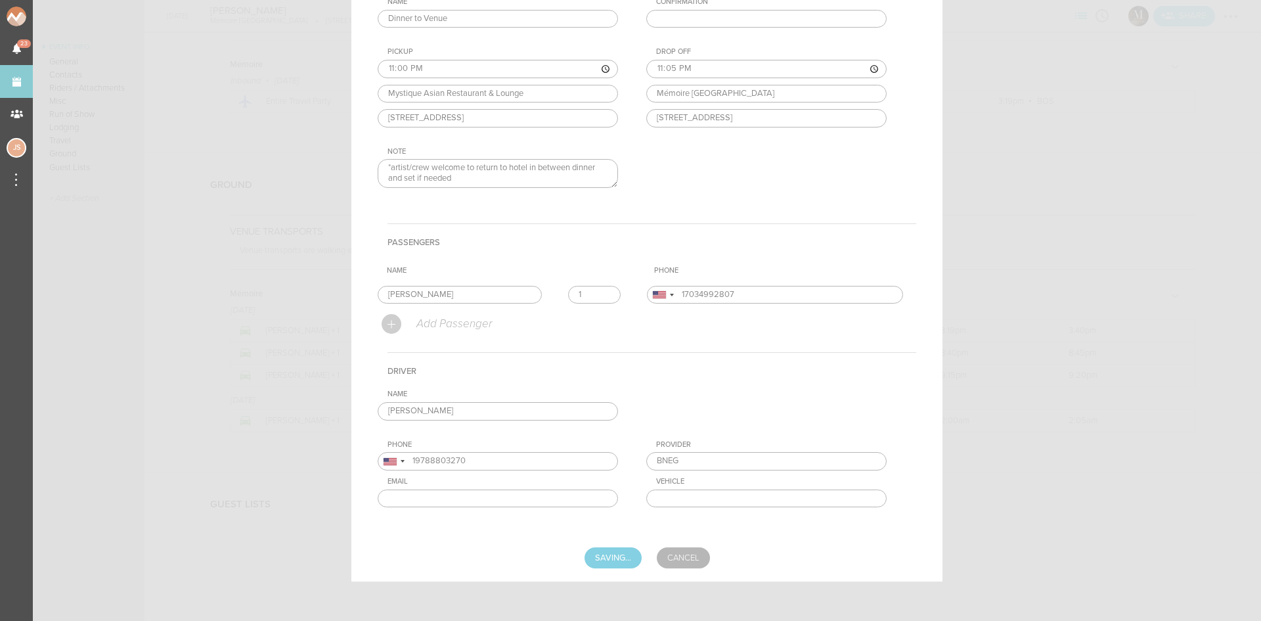
click at [712, 502] on input "text" at bounding box center [767, 498] width 240 height 18
type input "WALK"
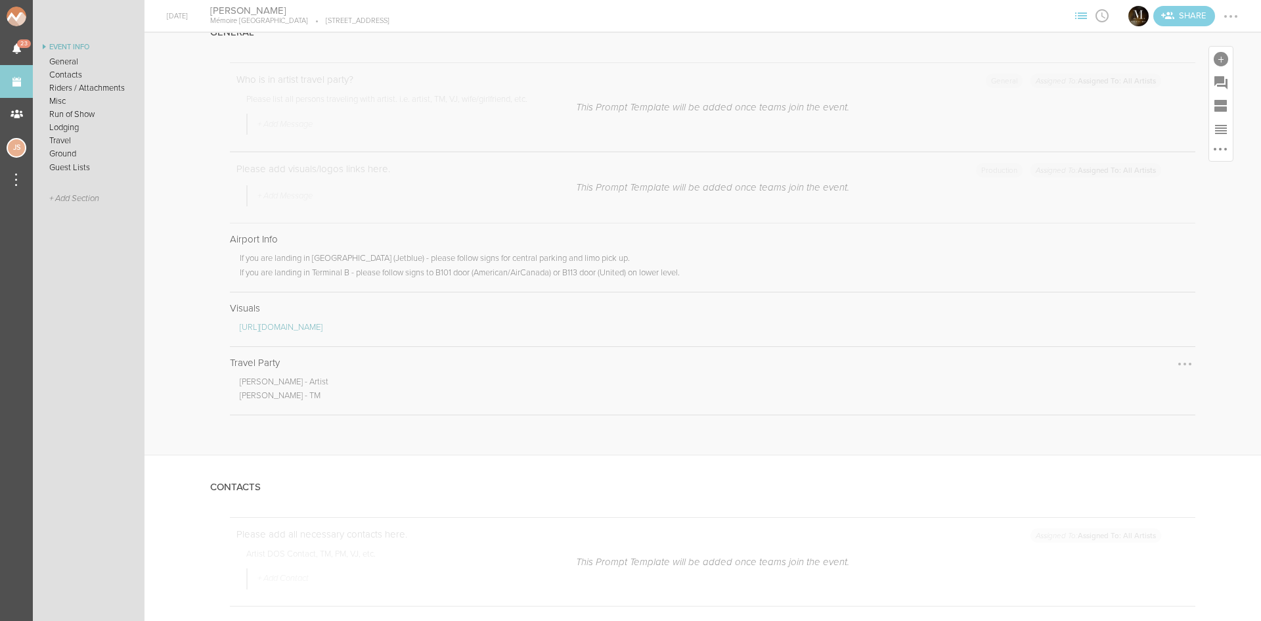
scroll to position [0, 0]
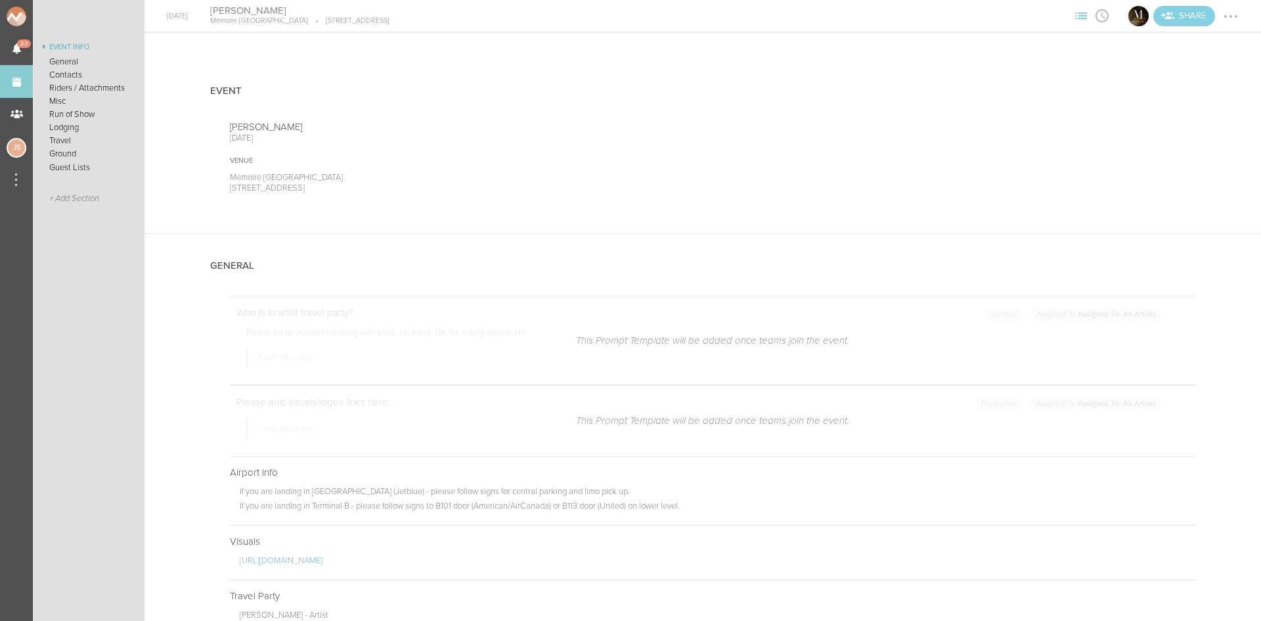
click at [1238, 14] on div at bounding box center [1231, 16] width 21 height 21
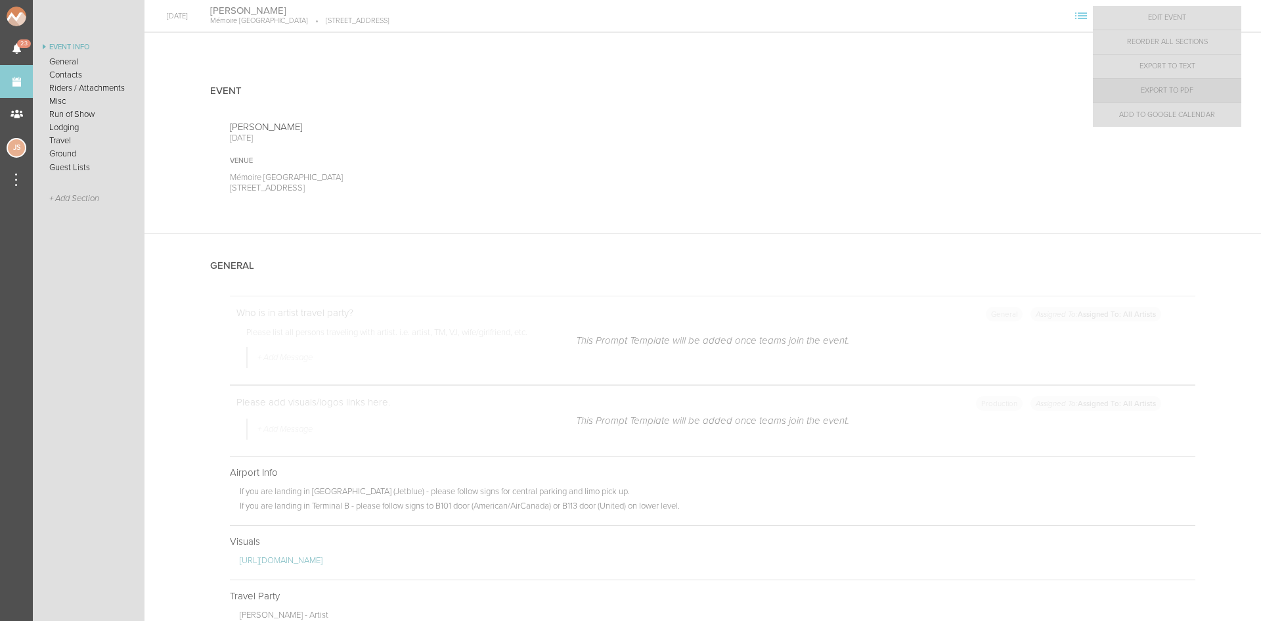
click at [1200, 89] on link "Export to PDF" at bounding box center [1167, 91] width 148 height 24
